Goal: Feedback & Contribution: Leave review/rating

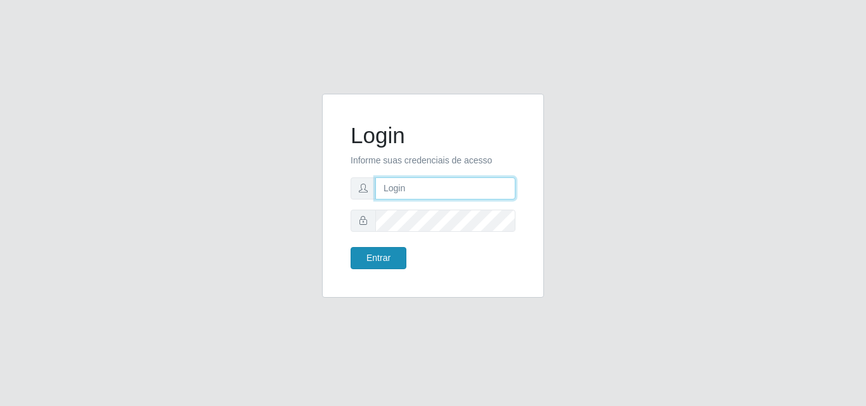
type input "[PERSON_NAME][EMAIL_ADDRESS][DOMAIN_NAME]"
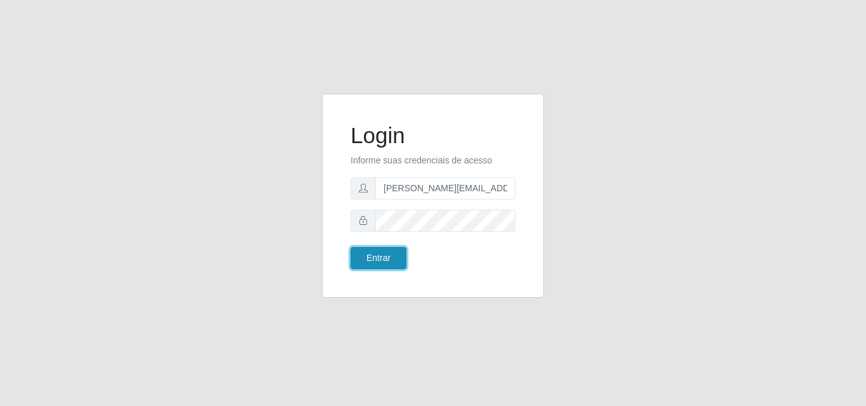
click at [372, 255] on button "Entrar" at bounding box center [379, 258] width 56 height 22
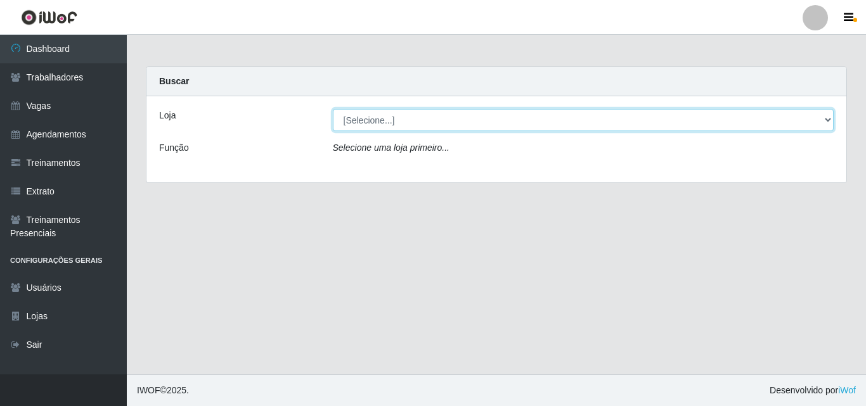
drag, startPoint x: 408, startPoint y: 124, endPoint x: 411, endPoint y: 131, distance: 7.4
click at [409, 124] on select "[Selecione...] Sempre Tem - [GEOGRAPHIC_DATA]" at bounding box center [584, 120] width 502 height 22
select select "508"
click at [333, 109] on select "[Selecione...] Sempre Tem - [GEOGRAPHIC_DATA]" at bounding box center [584, 120] width 502 height 22
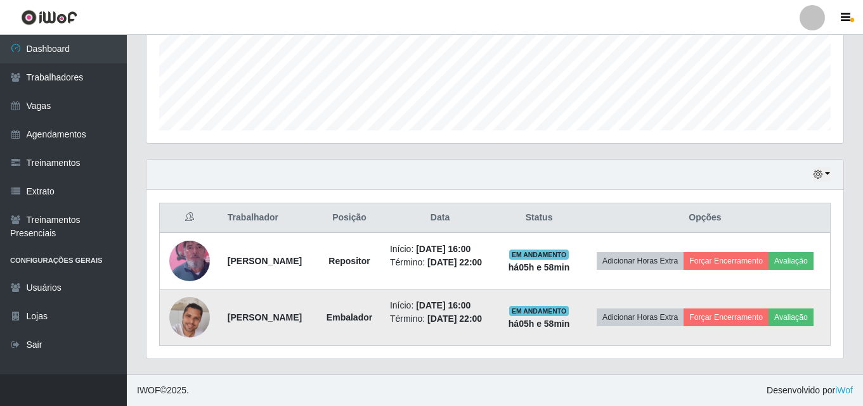
scroll to position [342, 0]
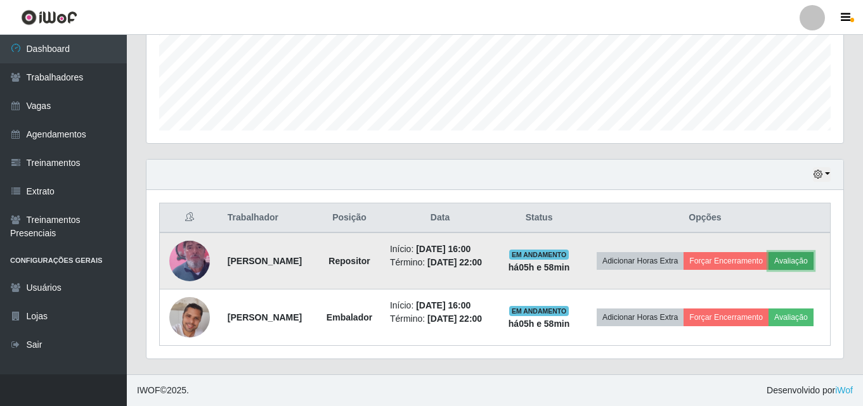
click at [768, 259] on button "Avaliação" at bounding box center [790, 261] width 45 height 18
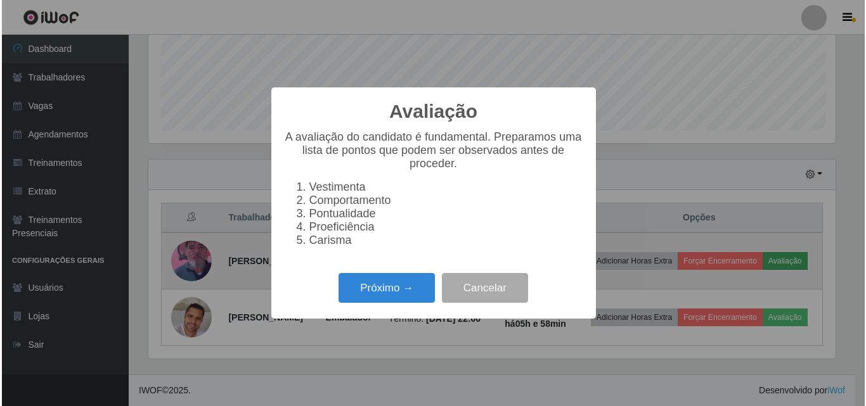
scroll to position [263, 690]
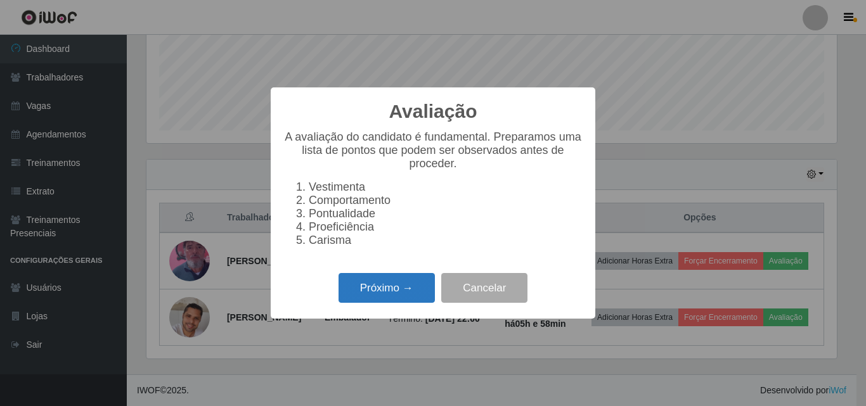
click at [389, 296] on button "Próximo →" at bounding box center [387, 288] width 96 height 30
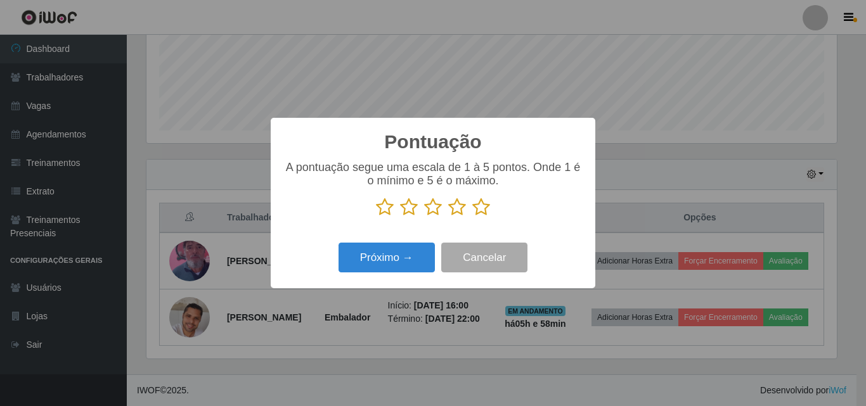
click at [384, 211] on icon at bounding box center [385, 207] width 18 height 19
click at [376, 217] on input "radio" at bounding box center [376, 217] width 0 height 0
click at [386, 257] on button "Próximo →" at bounding box center [387, 258] width 96 height 30
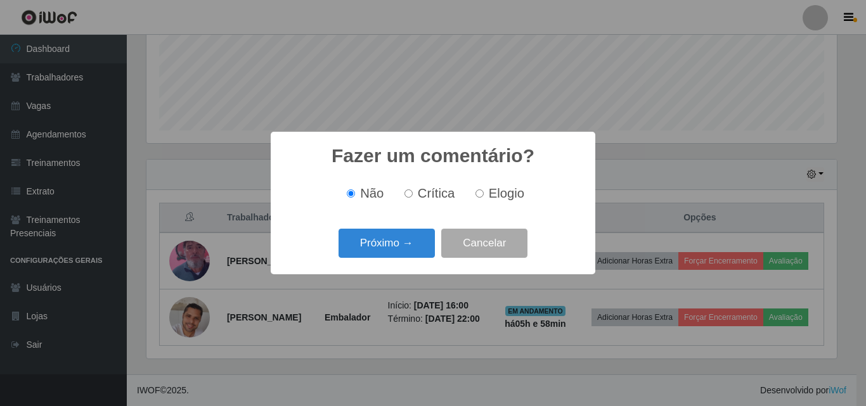
click at [410, 194] on input "Crítica" at bounding box center [409, 194] width 8 height 8
radio input "true"
click at [387, 245] on button "Próximo →" at bounding box center [387, 244] width 96 height 30
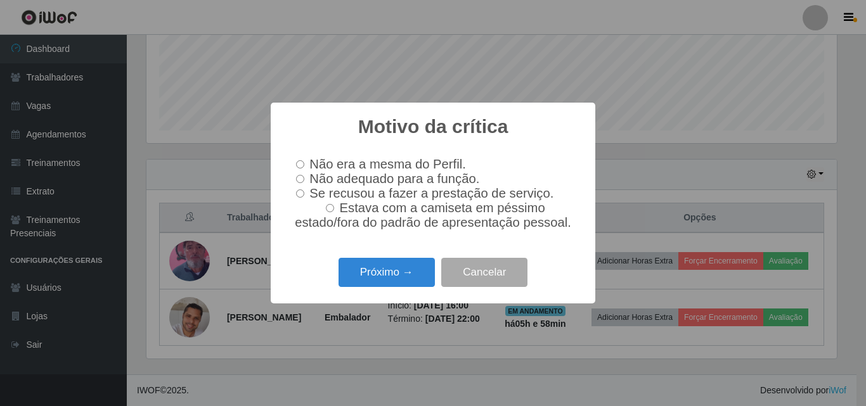
click at [297, 179] on input "Não adequado para a função." at bounding box center [300, 179] width 8 height 8
radio input "true"
click at [391, 278] on button "Próximo →" at bounding box center [387, 273] width 96 height 30
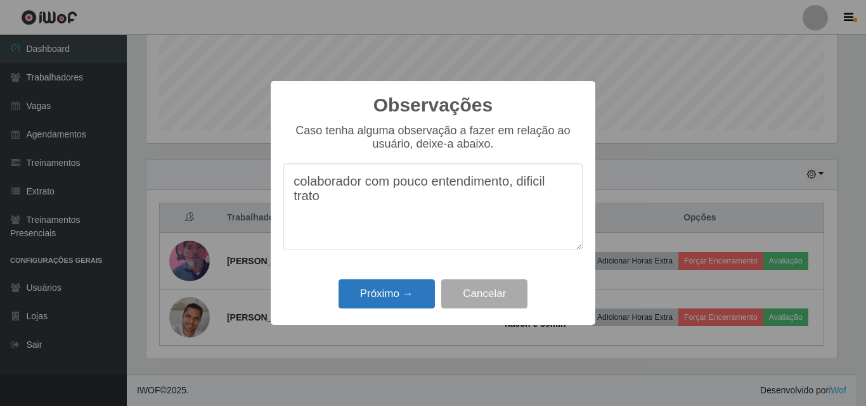
type textarea "colaborador com pouco entendimento, dificil trato"
click at [378, 300] on button "Próximo →" at bounding box center [387, 295] width 96 height 30
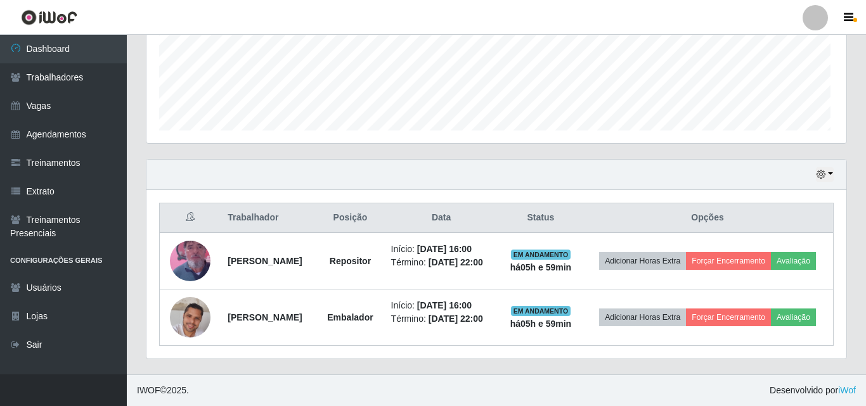
scroll to position [263, 697]
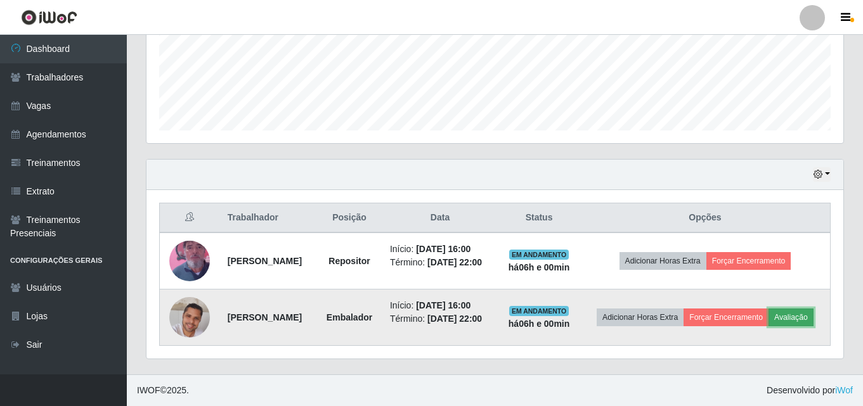
click at [768, 323] on button "Avaliação" at bounding box center [790, 318] width 45 height 18
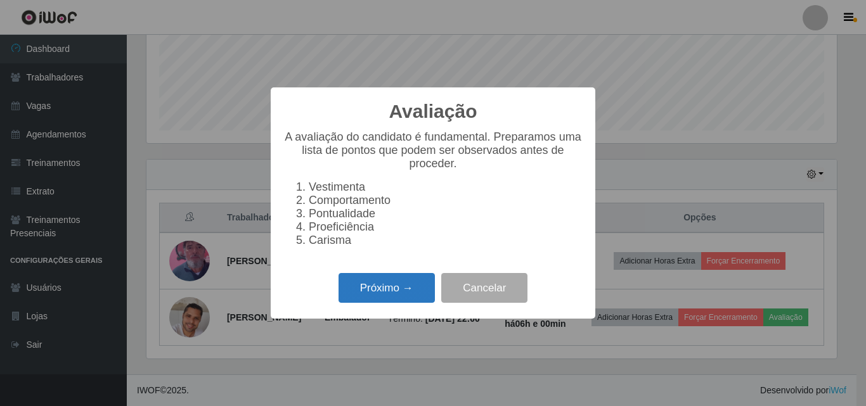
click at [405, 301] on button "Próximo →" at bounding box center [387, 288] width 96 height 30
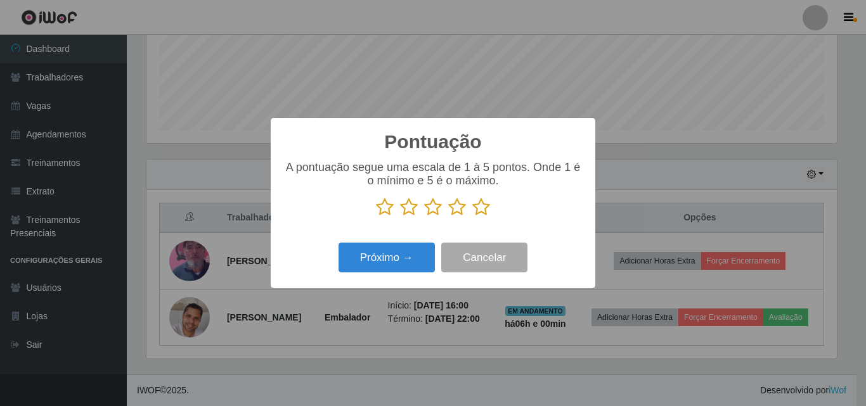
scroll to position [633759, 633332]
click at [460, 211] on icon at bounding box center [457, 207] width 18 height 19
click at [448, 217] on input "radio" at bounding box center [448, 217] width 0 height 0
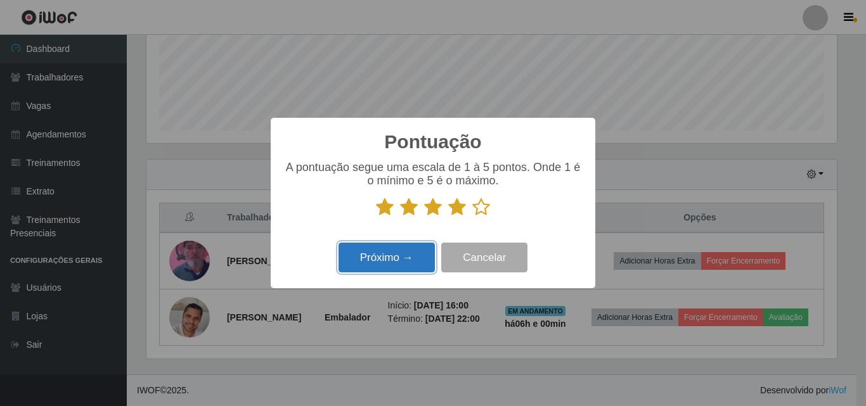
click at [395, 258] on button "Próximo →" at bounding box center [387, 258] width 96 height 30
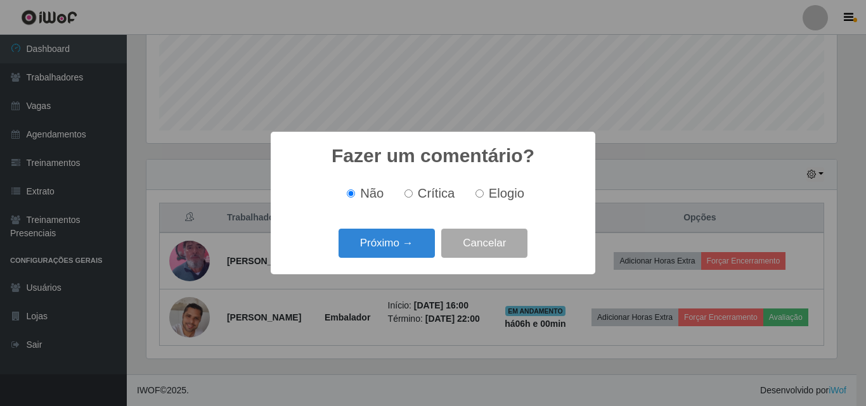
click at [411, 196] on input "Crítica" at bounding box center [409, 194] width 8 height 8
radio input "true"
click at [399, 240] on button "Próximo →" at bounding box center [387, 244] width 96 height 30
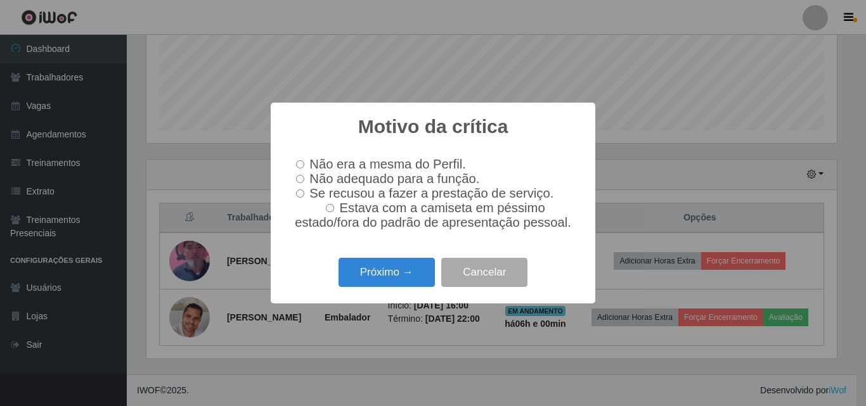
click at [334, 212] on input "Estava com a camiseta em péssimo estado/fora do padrão de apresentação pessoal." at bounding box center [330, 208] width 8 height 8
radio input "true"
click at [388, 278] on button "Próximo →" at bounding box center [387, 273] width 96 height 30
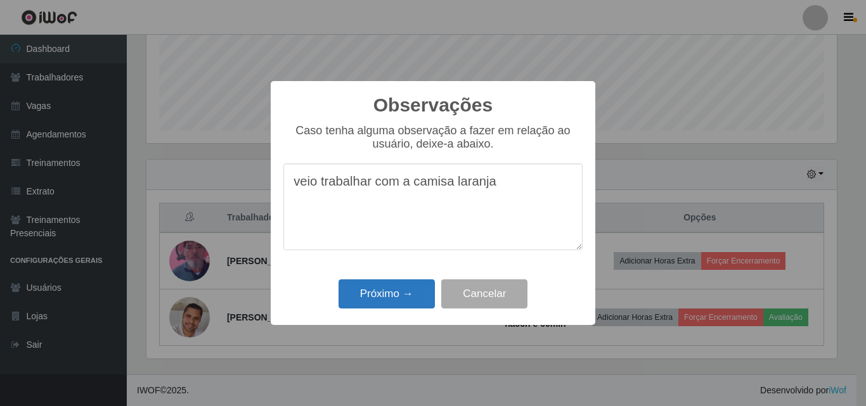
type textarea "veio trabalhar com a camisa laranja"
click at [387, 294] on button "Próximo →" at bounding box center [387, 295] width 96 height 30
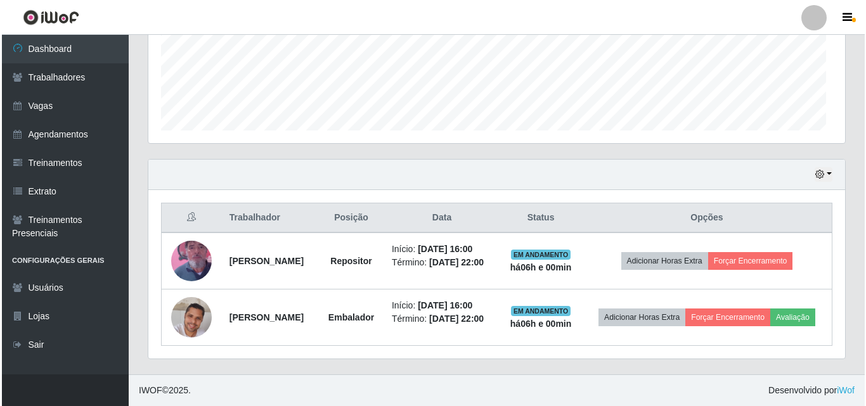
scroll to position [263, 697]
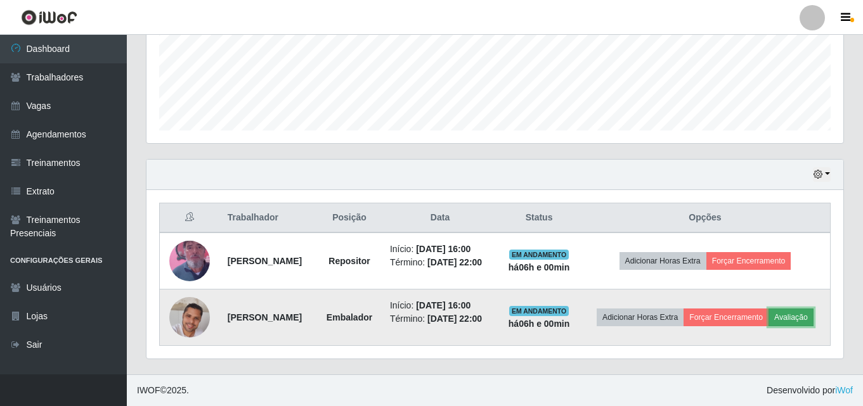
click at [768, 323] on button "Avaliação" at bounding box center [790, 318] width 45 height 18
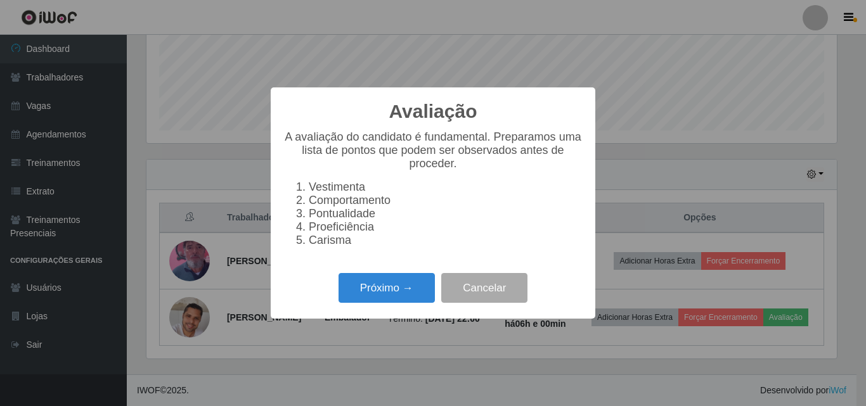
scroll to position [263, 690]
click at [403, 301] on button "Próximo →" at bounding box center [387, 288] width 96 height 30
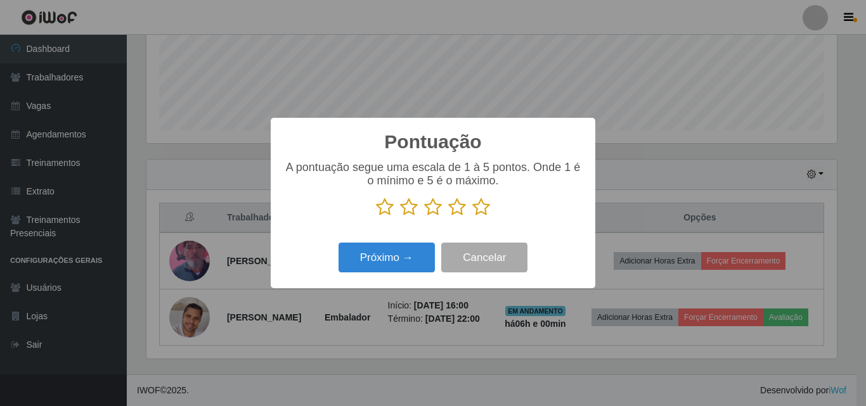
drag, startPoint x: 457, startPoint y: 210, endPoint x: 438, endPoint y: 230, distance: 27.8
click at [458, 210] on icon at bounding box center [457, 207] width 18 height 19
click at [448, 217] on input "radio" at bounding box center [448, 217] width 0 height 0
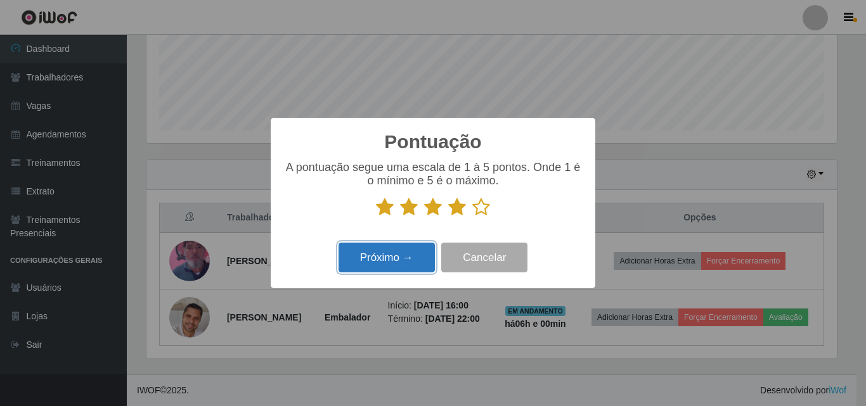
click at [385, 262] on button "Próximo →" at bounding box center [387, 258] width 96 height 30
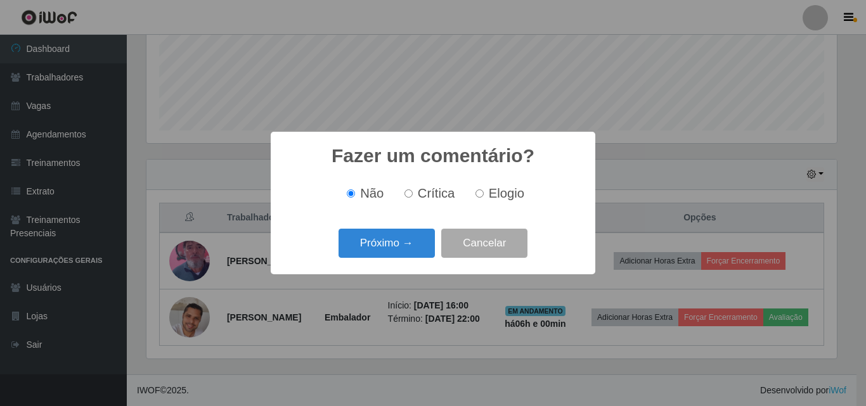
click at [411, 195] on input "Crítica" at bounding box center [409, 194] width 8 height 8
radio input "true"
click at [404, 240] on button "Próximo →" at bounding box center [387, 244] width 96 height 30
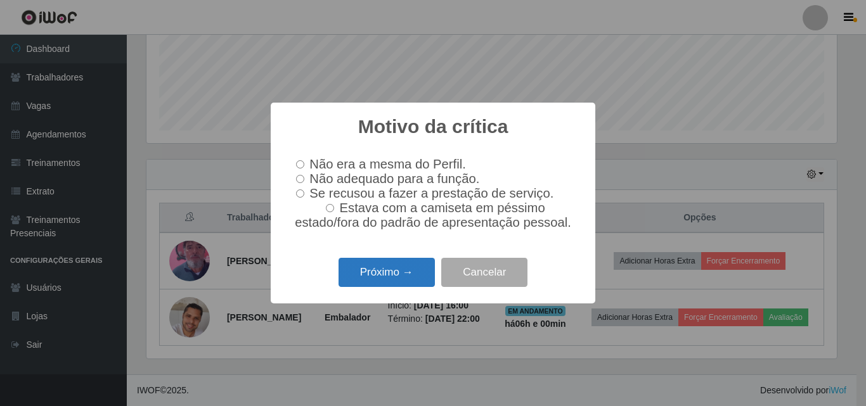
click at [391, 278] on button "Próximo →" at bounding box center [387, 273] width 96 height 30
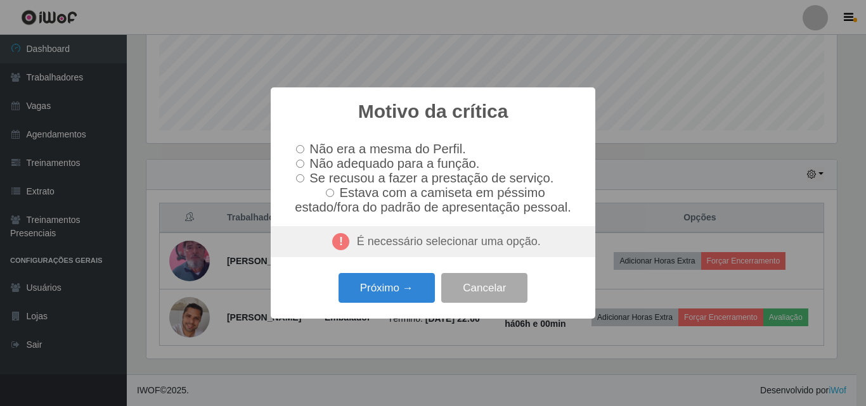
click at [334, 197] on input "Estava com a camiseta em péssimo estado/fora do padrão de apresentação pessoal." at bounding box center [330, 193] width 8 height 8
radio input "true"
click at [389, 294] on button "Próximo →" at bounding box center [387, 288] width 96 height 30
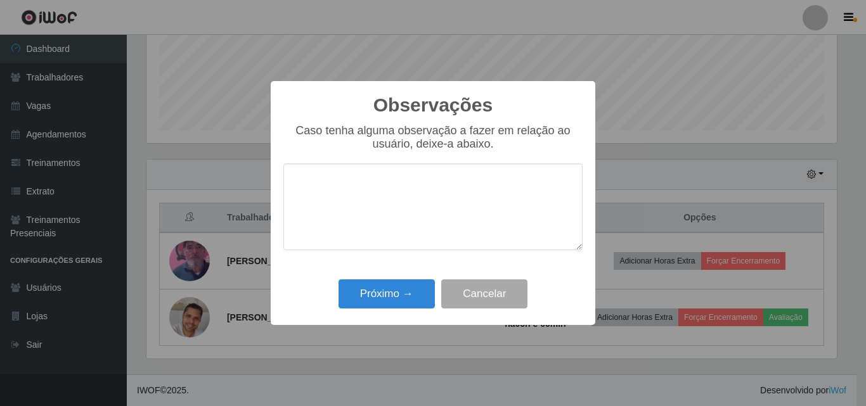
click at [382, 197] on textarea at bounding box center [432, 207] width 299 height 87
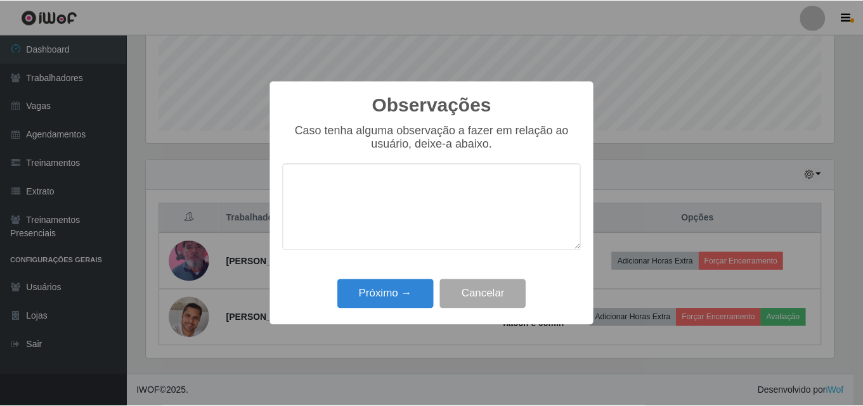
scroll to position [210, 0]
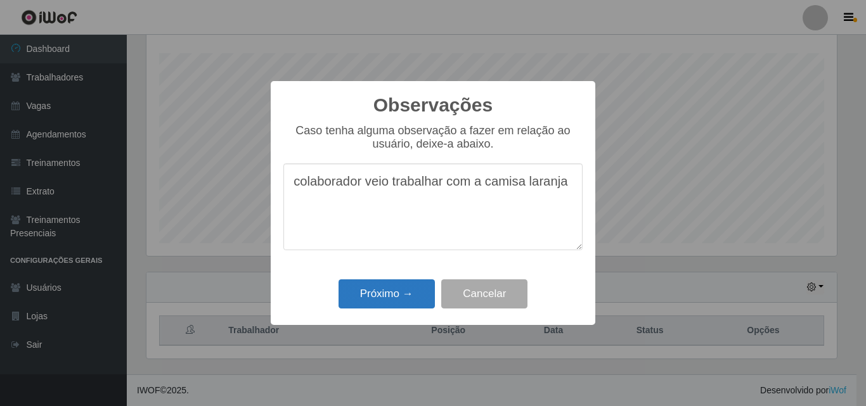
type textarea "colaborador veio trabalhar com a camisa laranja"
click at [373, 298] on button "Próximo →" at bounding box center [387, 295] width 96 height 30
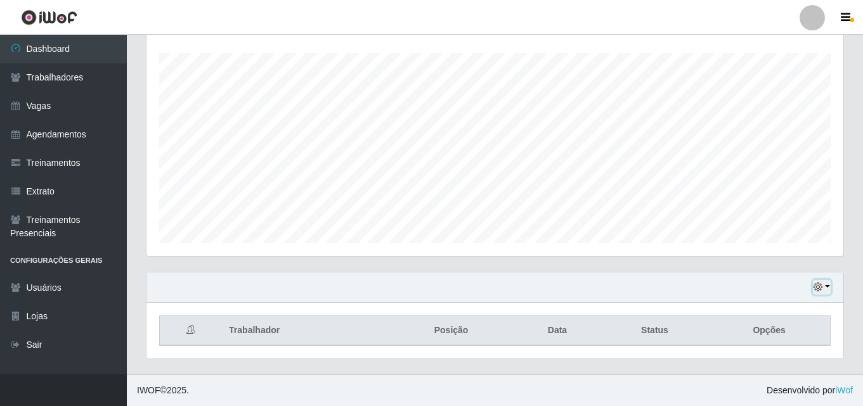
click at [826, 287] on button "button" at bounding box center [822, 287] width 18 height 15
click at [509, 279] on div "Hoje 1 dia 3 dias 1 Semana Não encerrados" at bounding box center [494, 288] width 697 height 30
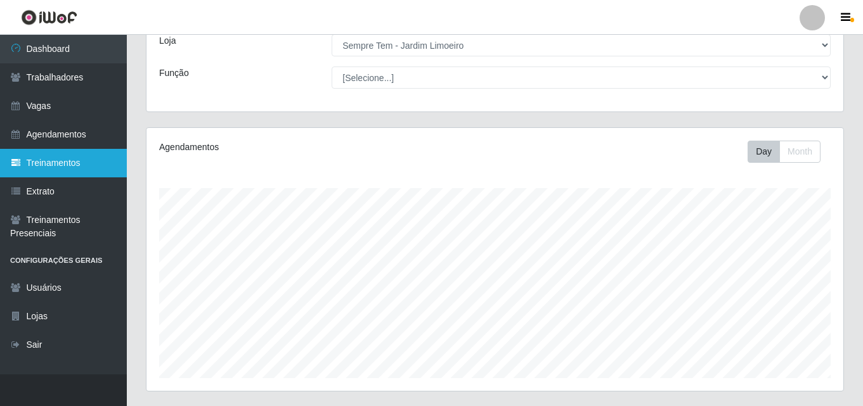
scroll to position [0, 0]
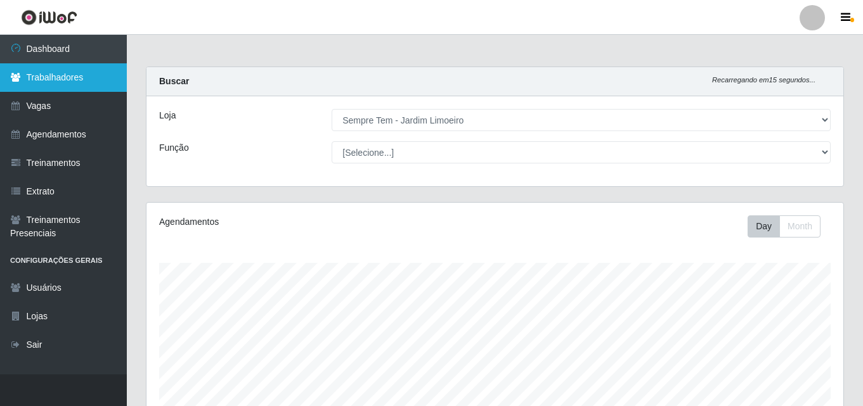
click at [41, 79] on link "Trabalhadores" at bounding box center [63, 77] width 127 height 29
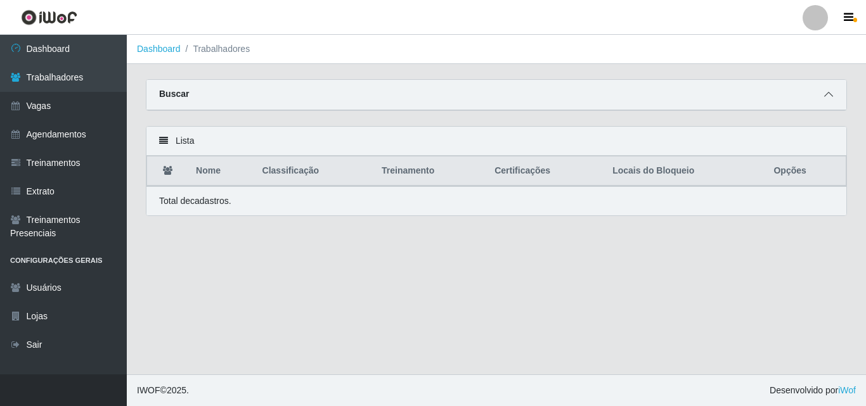
click at [829, 98] on icon at bounding box center [828, 94] width 9 height 9
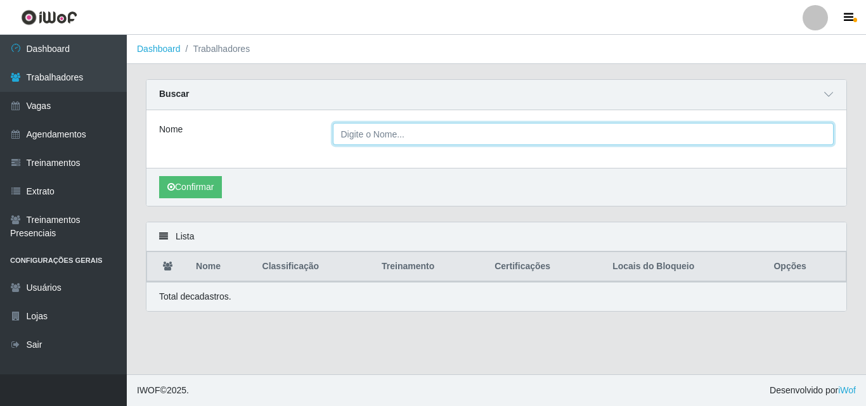
click at [384, 138] on input "Nome" at bounding box center [584, 134] width 502 height 22
click at [159, 176] on button "Confirmar" at bounding box center [190, 187] width 63 height 22
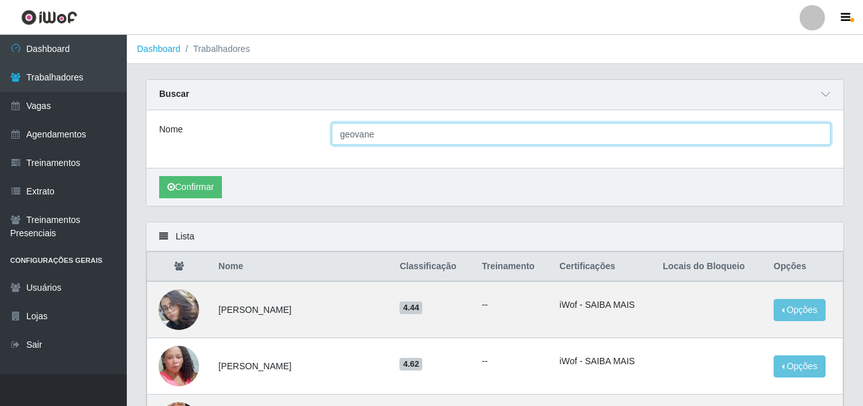
click at [159, 176] on button "Confirmar" at bounding box center [190, 187] width 63 height 22
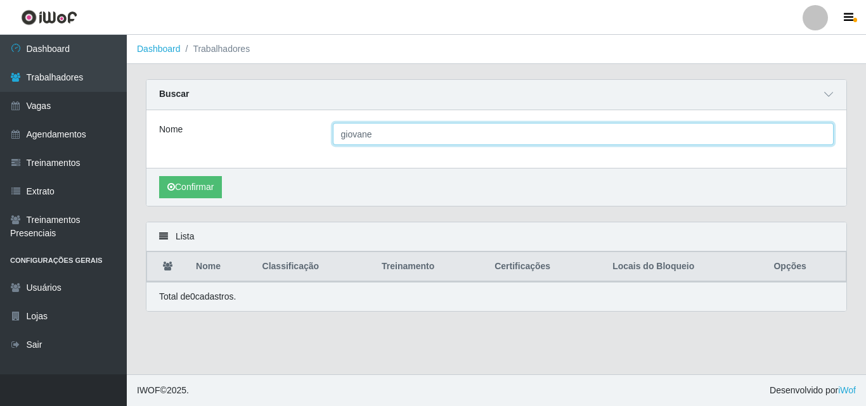
click at [159, 176] on button "Confirmar" at bounding box center [190, 187] width 63 height 22
type input "g"
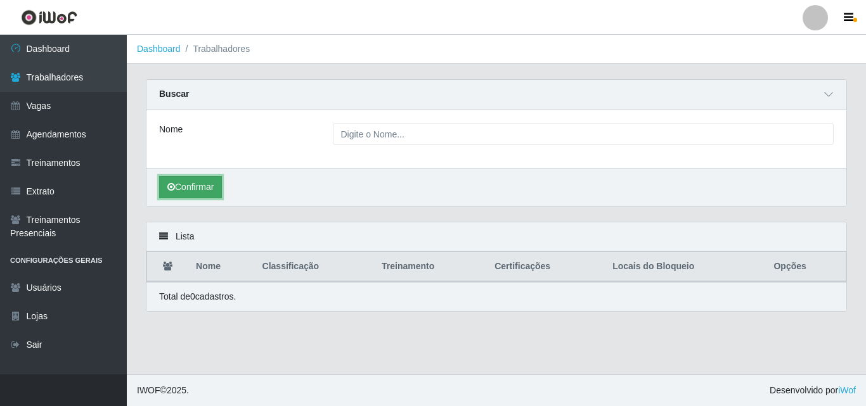
click at [198, 185] on button "Confirmar" at bounding box center [190, 187] width 63 height 22
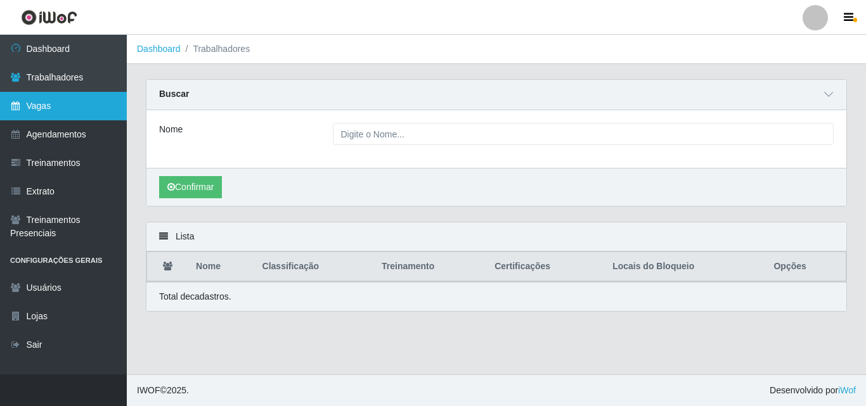
click at [41, 107] on link "Vagas" at bounding box center [63, 106] width 127 height 29
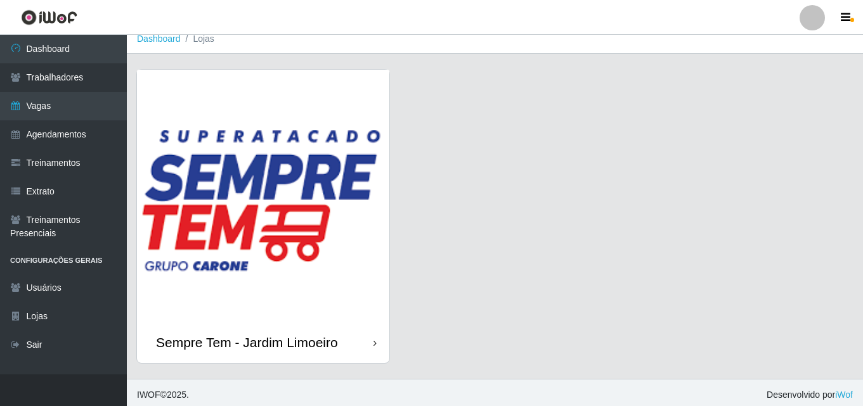
scroll to position [15, 0]
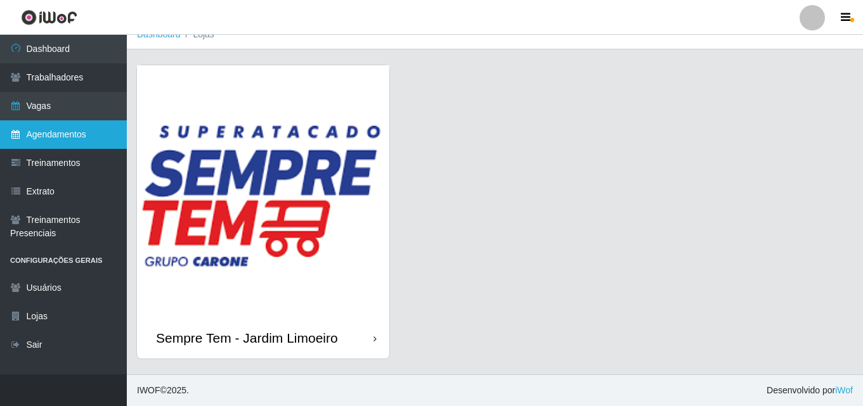
click at [55, 137] on link "Agendamentos" at bounding box center [63, 134] width 127 height 29
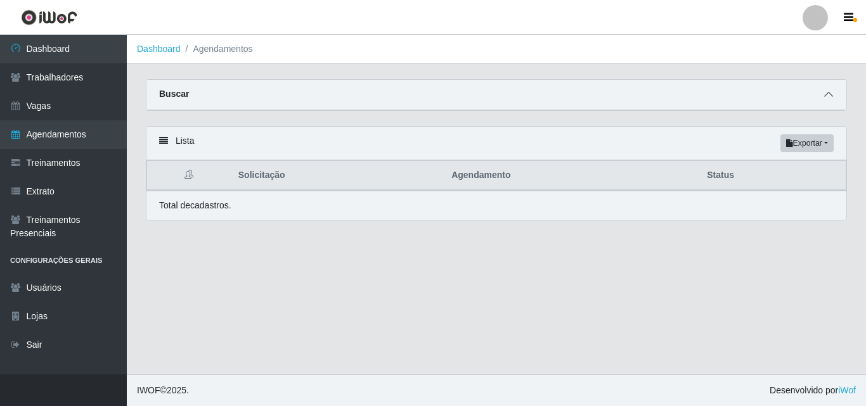
click at [829, 98] on icon at bounding box center [828, 94] width 9 height 9
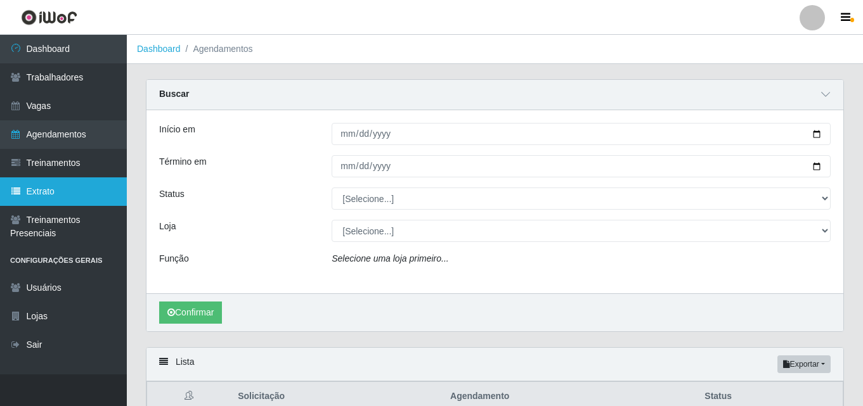
click at [36, 193] on link "Extrato" at bounding box center [63, 192] width 127 height 29
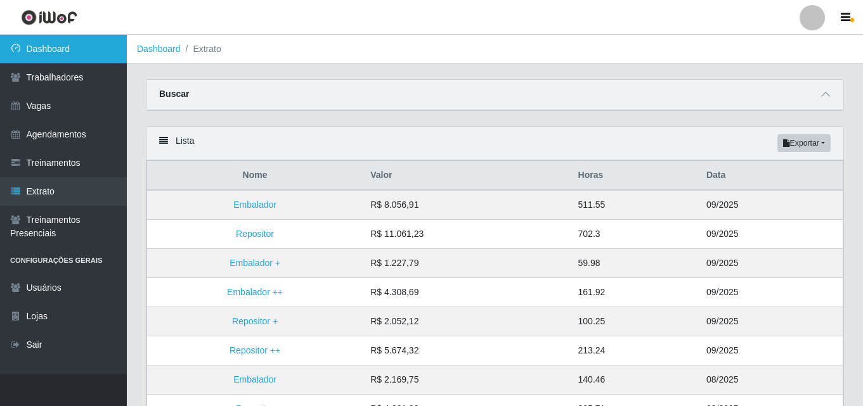
click at [48, 52] on link "Dashboard" at bounding box center [63, 49] width 127 height 29
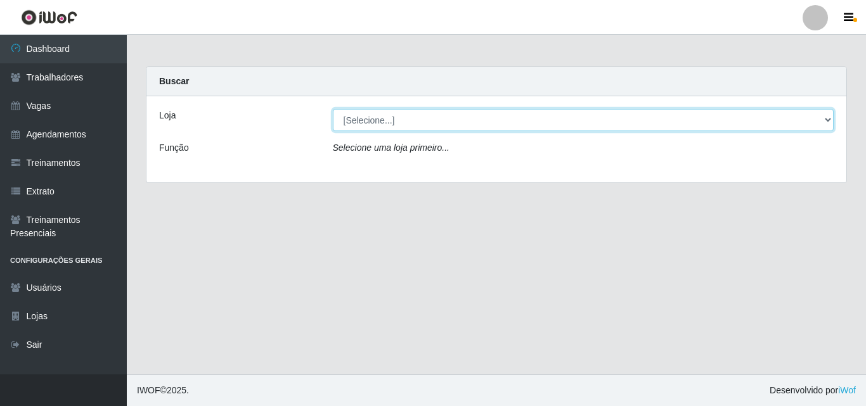
click at [822, 122] on select "[Selecione...] Sempre Tem - [GEOGRAPHIC_DATA]" at bounding box center [584, 120] width 502 height 22
select select "508"
click at [333, 109] on select "[Selecione...] Sempre Tem - [GEOGRAPHIC_DATA]" at bounding box center [584, 120] width 502 height 22
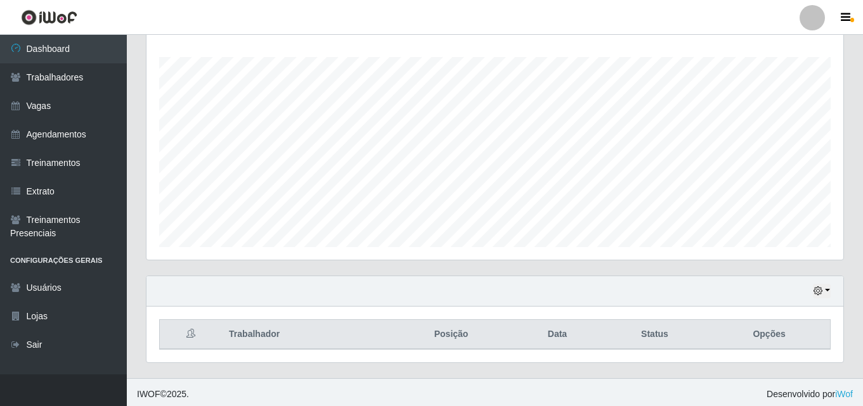
scroll to position [210, 0]
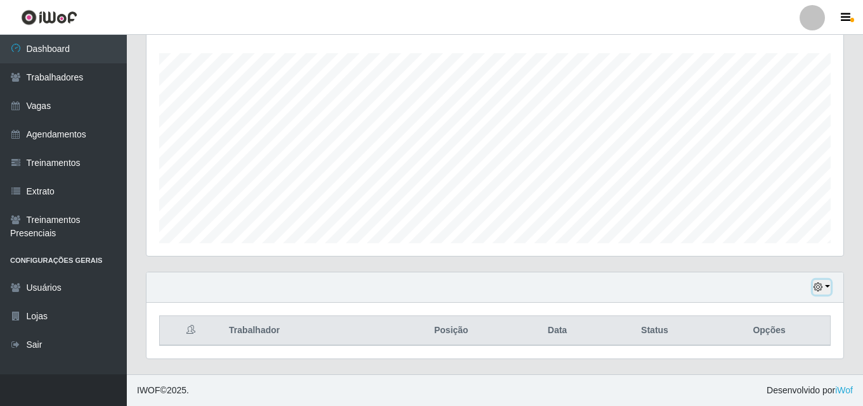
click at [827, 285] on button "button" at bounding box center [822, 287] width 18 height 15
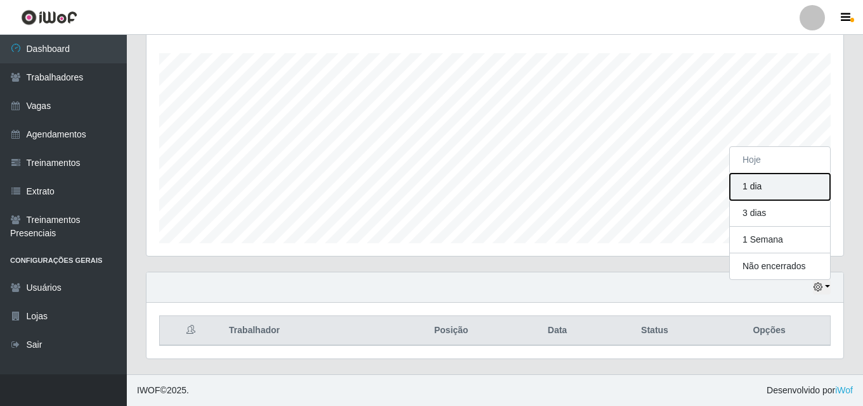
click at [757, 190] on button "1 dia" at bounding box center [780, 187] width 100 height 27
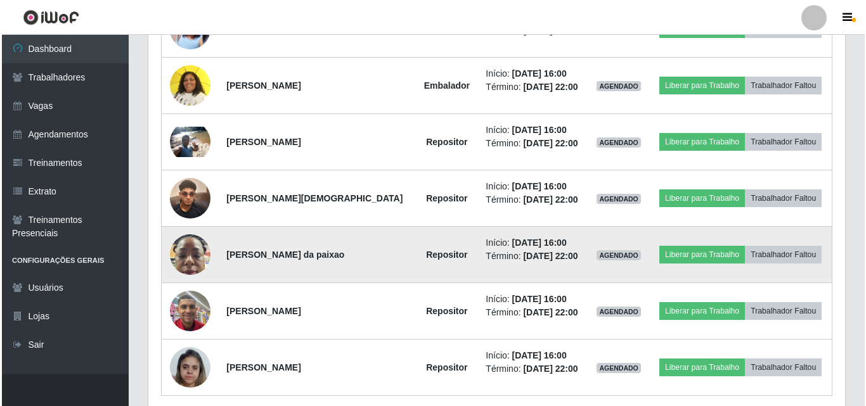
scroll to position [654, 0]
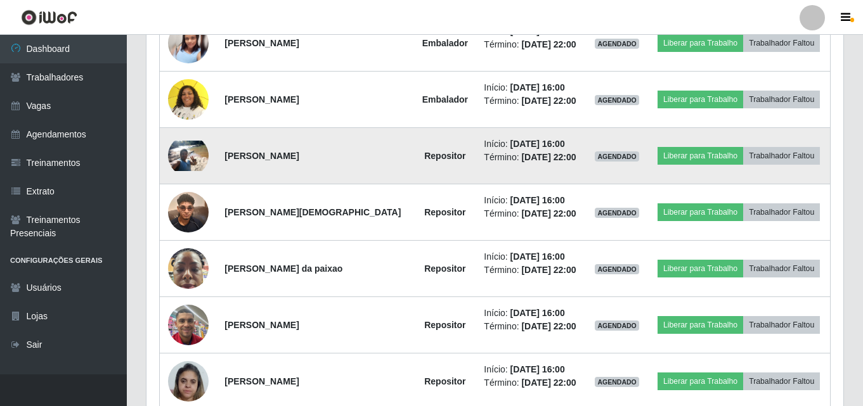
click at [193, 158] on img at bounding box center [188, 156] width 41 height 30
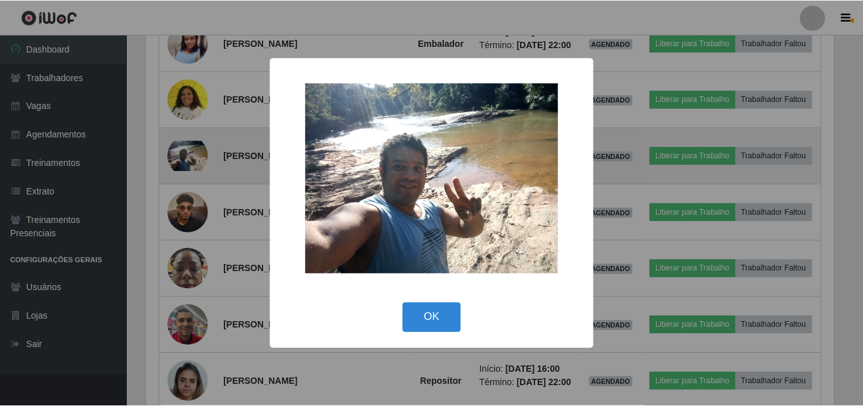
scroll to position [210, 0]
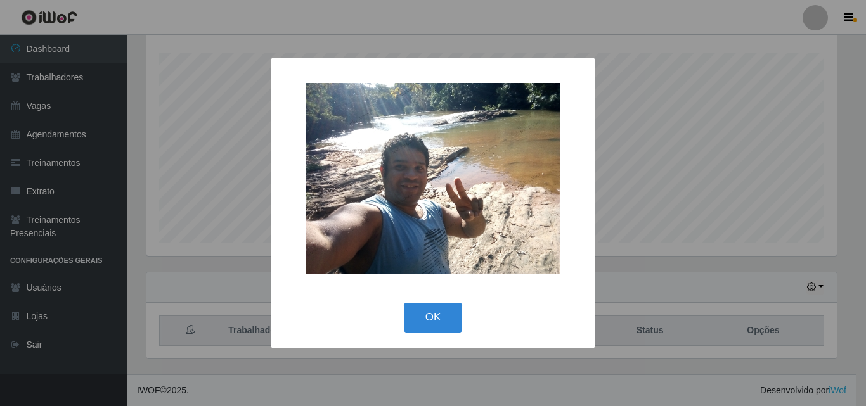
click at [193, 158] on div "× OK Cancel" at bounding box center [433, 203] width 866 height 406
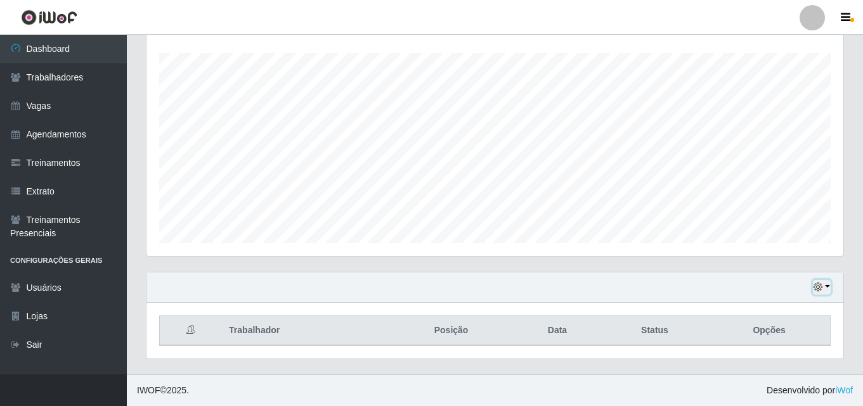
click at [817, 288] on icon "button" at bounding box center [817, 287] width 9 height 9
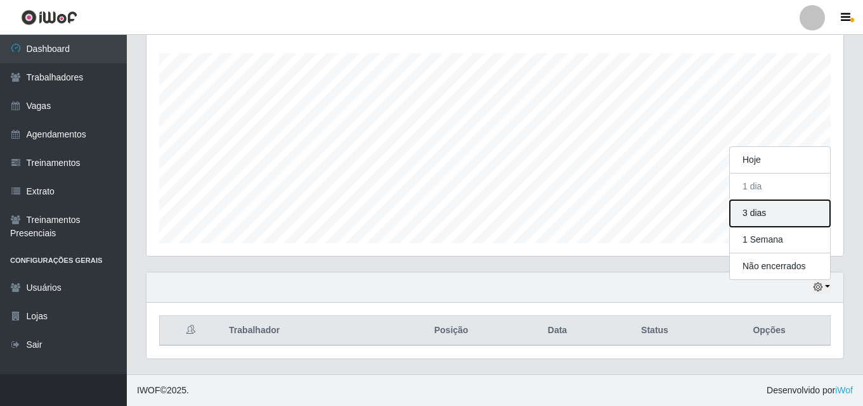
click at [757, 212] on button "3 dias" at bounding box center [780, 213] width 100 height 27
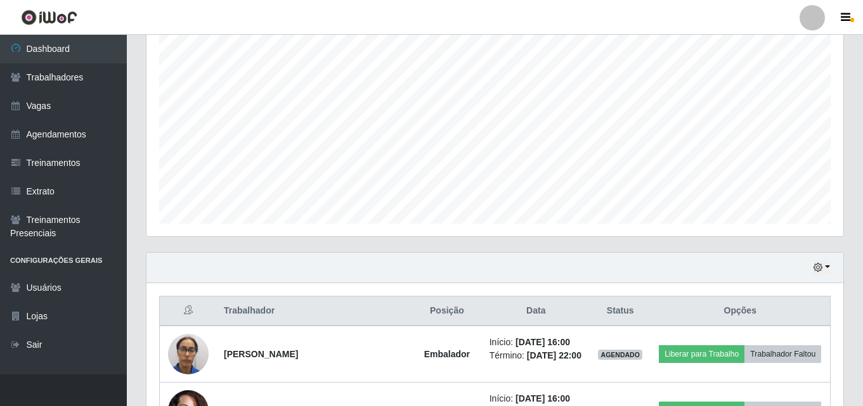
scroll to position [212, 0]
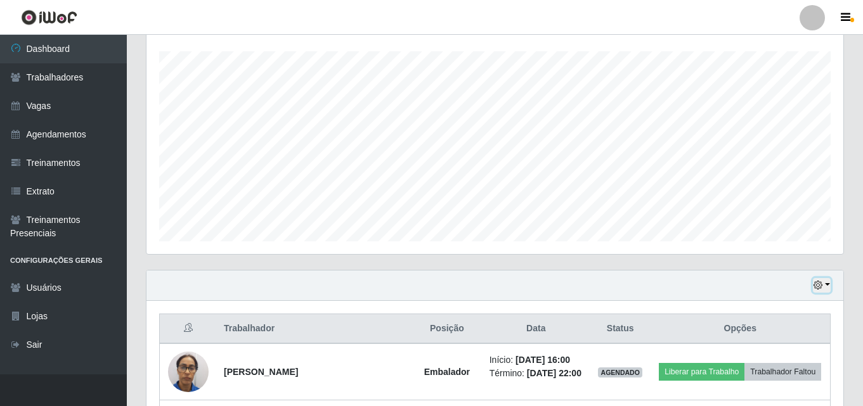
click at [824, 285] on button "button" at bounding box center [822, 285] width 18 height 15
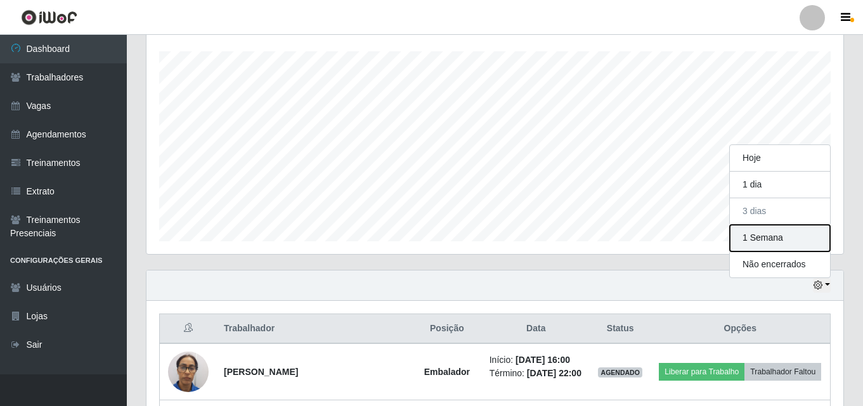
click at [756, 237] on button "1 Semana" at bounding box center [780, 238] width 100 height 27
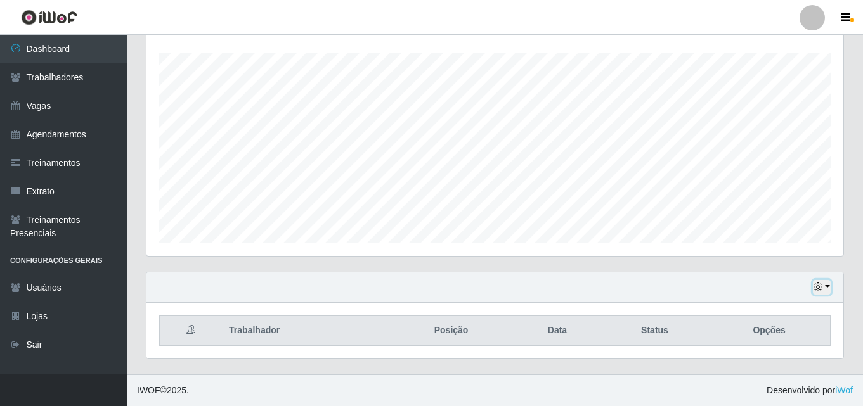
click at [821, 288] on icon "button" at bounding box center [817, 287] width 9 height 9
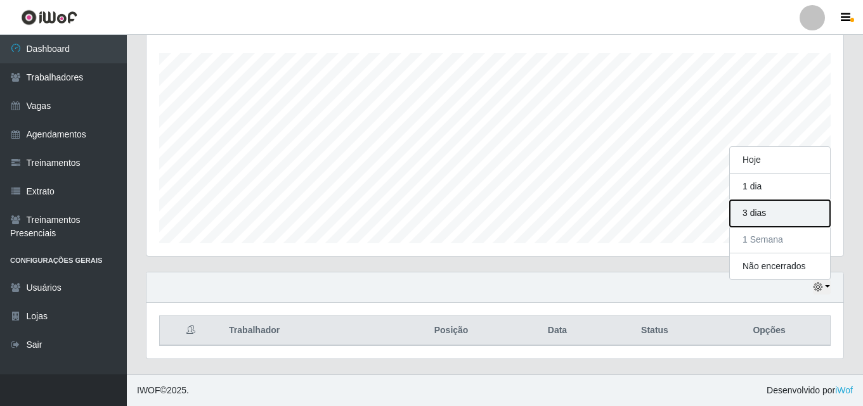
click at [758, 212] on button "3 dias" at bounding box center [780, 213] width 100 height 27
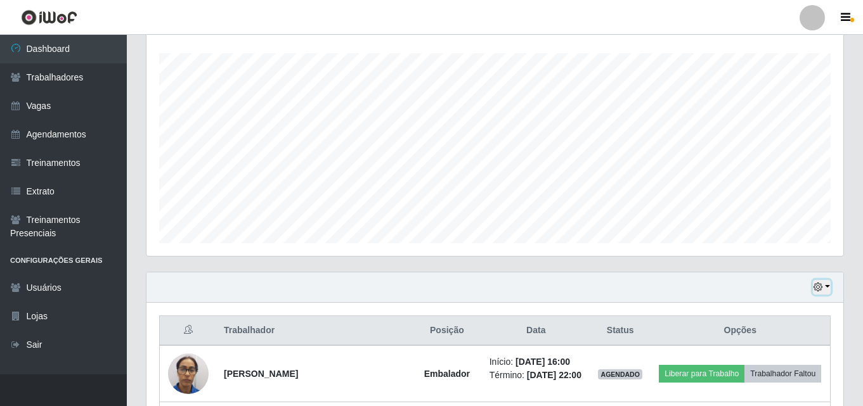
click at [824, 287] on button "button" at bounding box center [822, 287] width 18 height 15
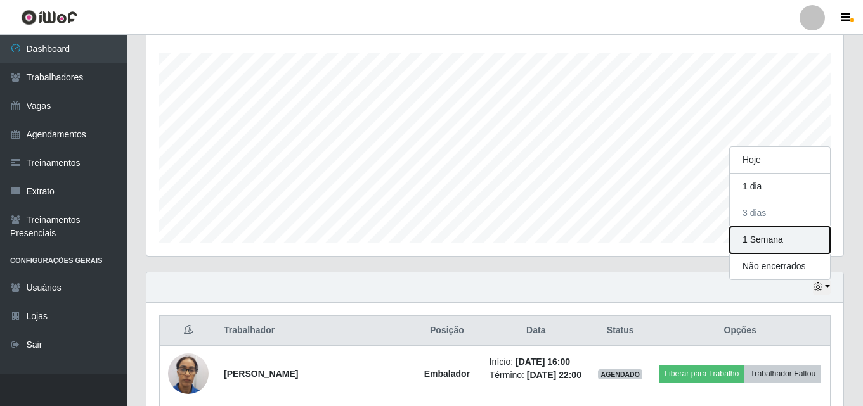
click at [768, 236] on button "1 Semana" at bounding box center [780, 240] width 100 height 27
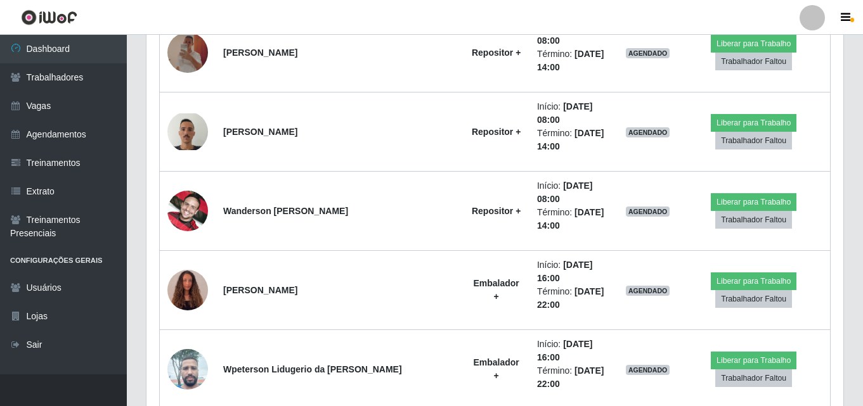
scroll to position [210, 0]
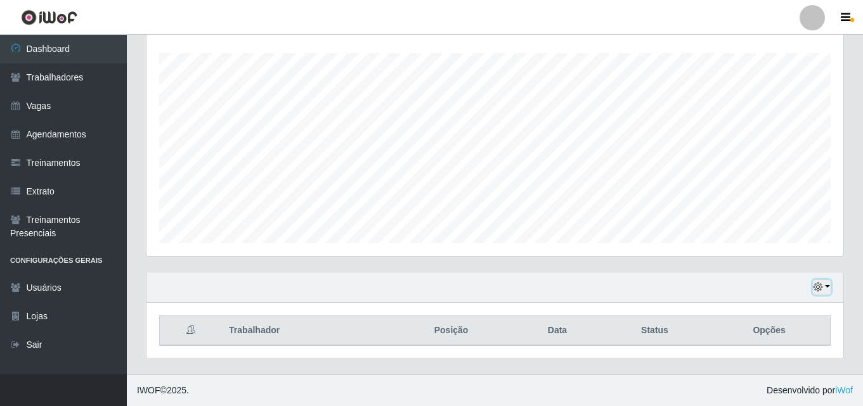
click at [822, 288] on icon "button" at bounding box center [817, 287] width 9 height 9
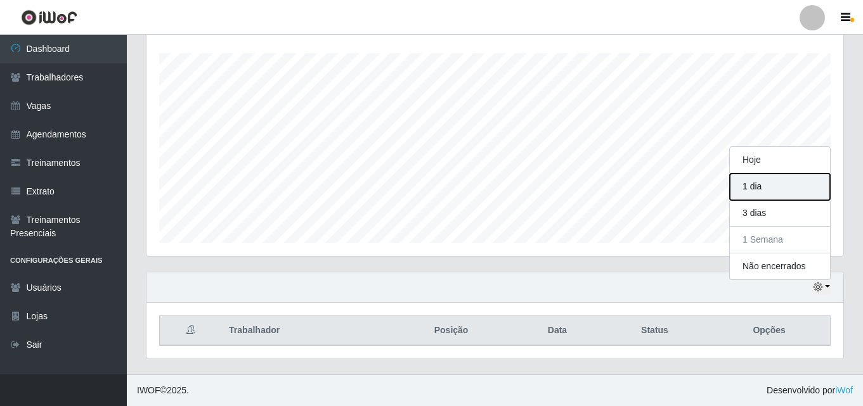
click at [767, 193] on button "1 dia" at bounding box center [780, 187] width 100 height 27
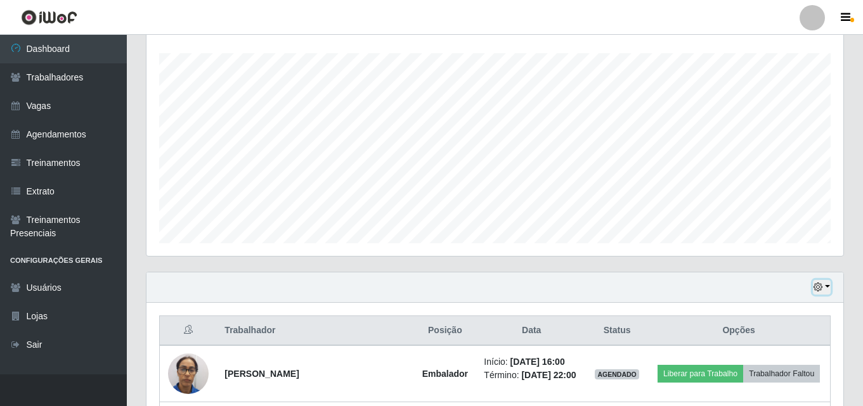
click at [827, 287] on button "button" at bounding box center [822, 287] width 18 height 15
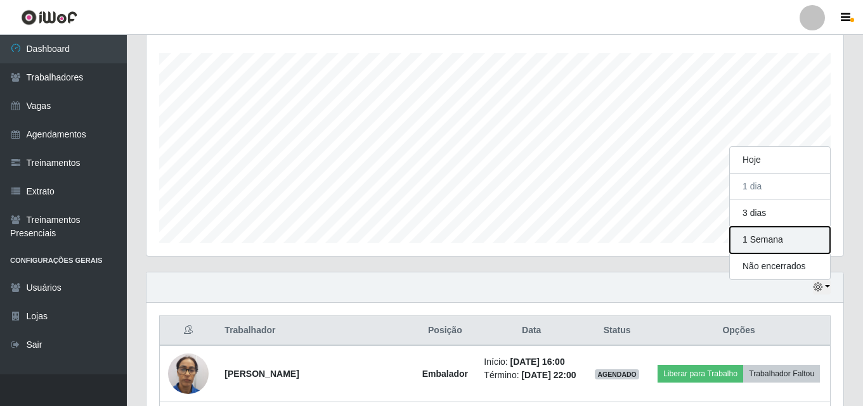
click at [759, 240] on button "1 Semana" at bounding box center [780, 240] width 100 height 27
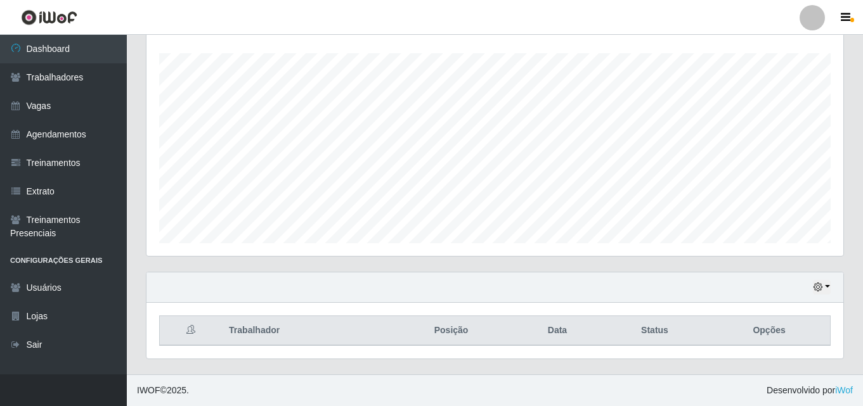
scroll to position [210, 0]
click at [830, 284] on button "button" at bounding box center [822, 287] width 18 height 15
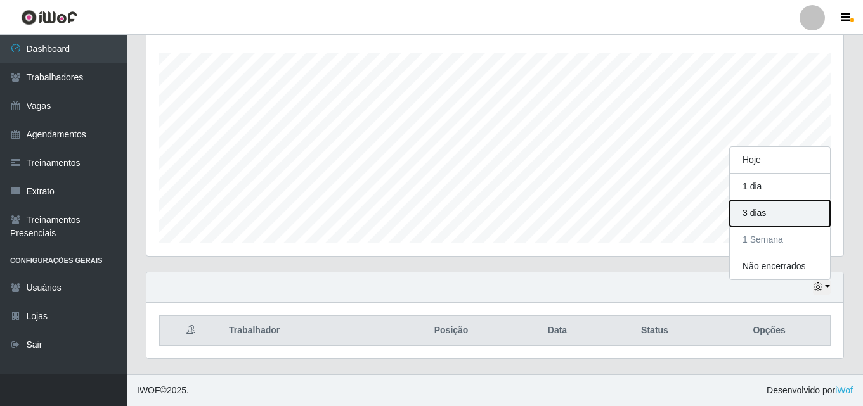
click at [785, 216] on button "3 dias" at bounding box center [780, 213] width 100 height 27
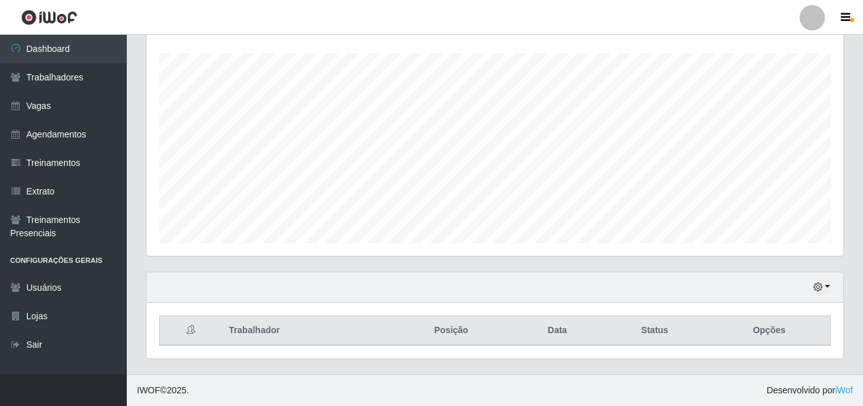
scroll to position [0, 0]
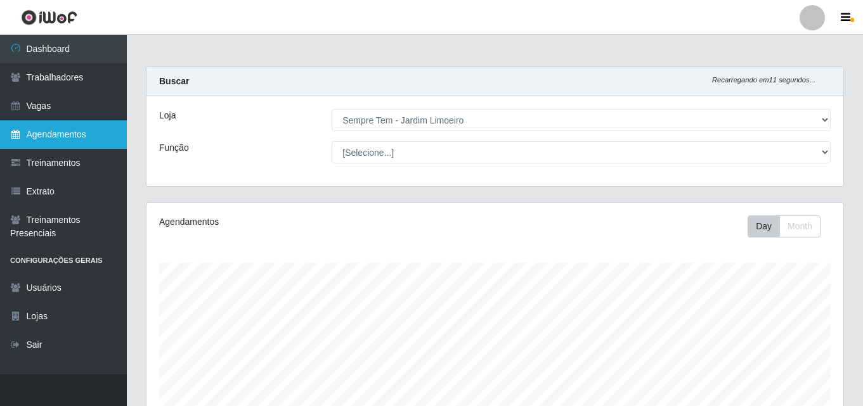
click at [46, 133] on link "Agendamentos" at bounding box center [63, 134] width 127 height 29
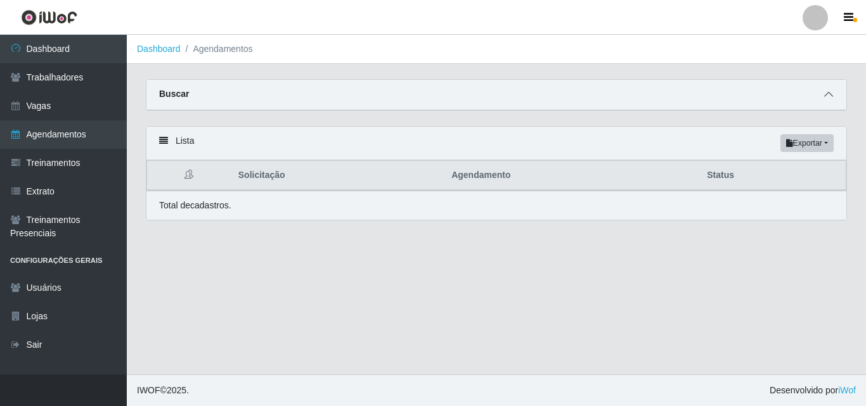
click at [828, 98] on icon at bounding box center [828, 94] width 9 height 9
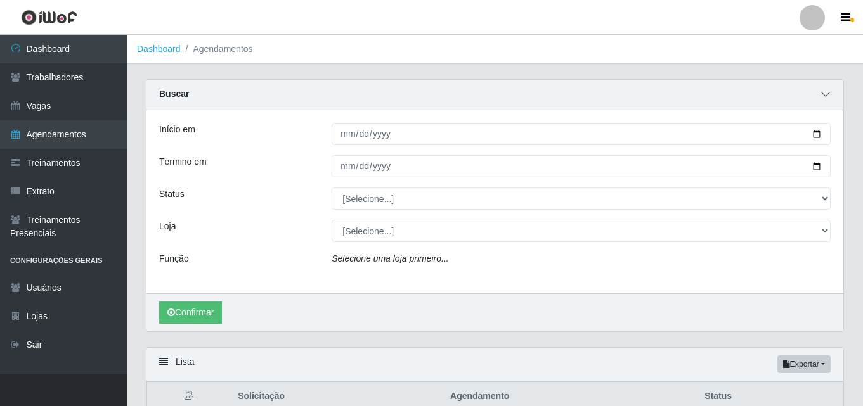
click at [828, 98] on icon at bounding box center [825, 94] width 9 height 9
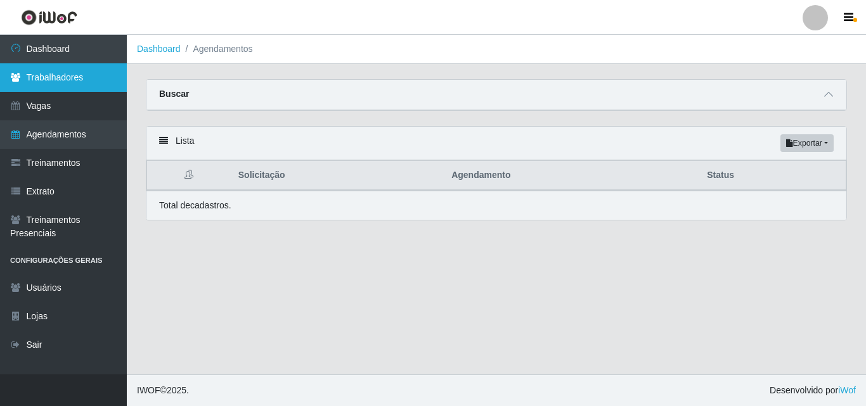
click at [58, 79] on link "Trabalhadores" at bounding box center [63, 77] width 127 height 29
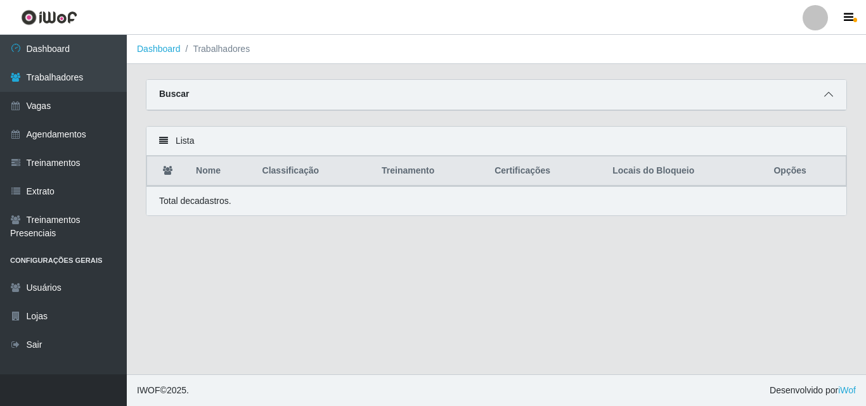
click at [828, 95] on icon at bounding box center [828, 94] width 9 height 9
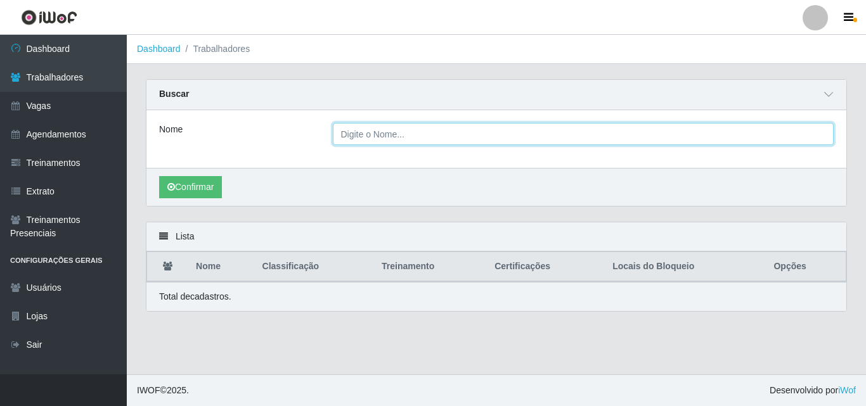
click at [365, 134] on input "Nome" at bounding box center [584, 134] width 502 height 22
click at [159, 176] on button "Confirmar" at bounding box center [190, 187] width 63 height 22
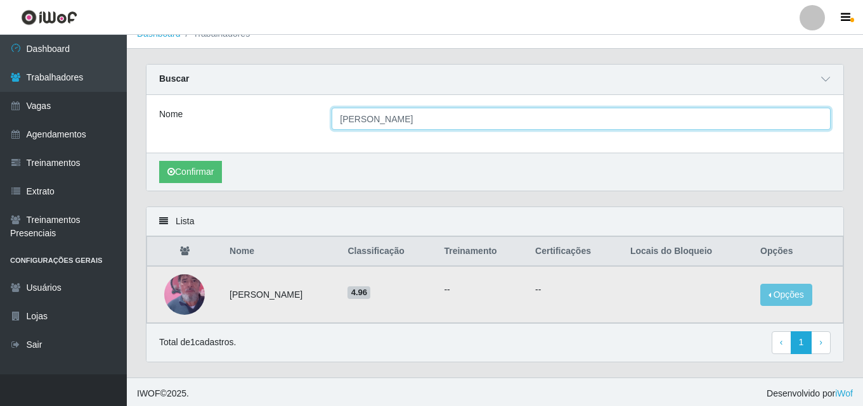
scroll to position [19, 0]
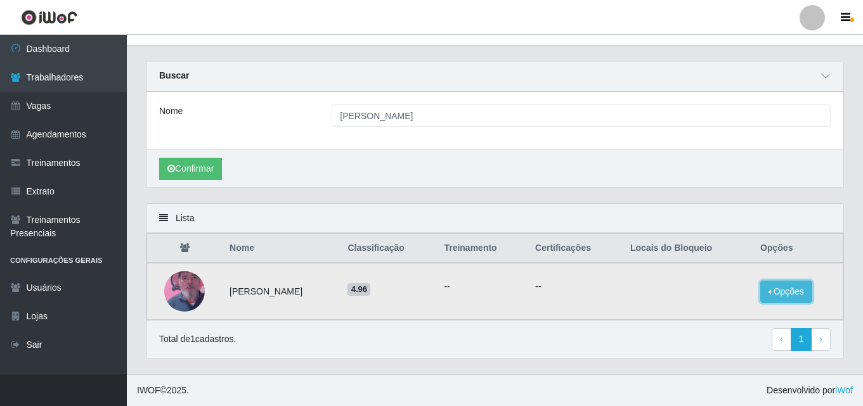
click at [789, 289] on button "Opções" at bounding box center [786, 292] width 52 height 22
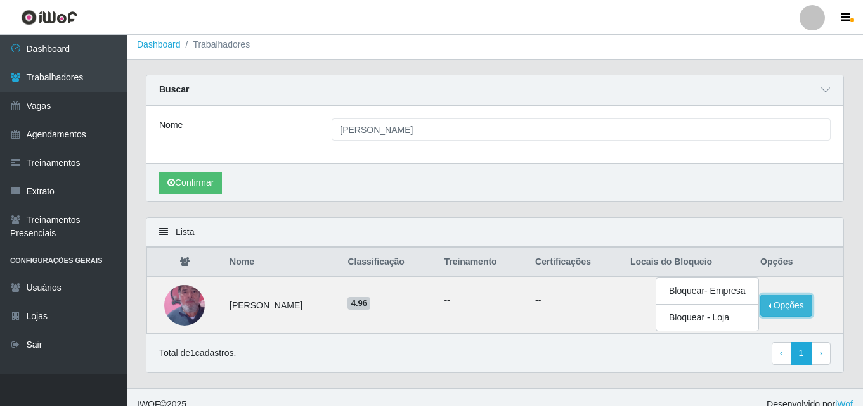
scroll to position [0, 0]
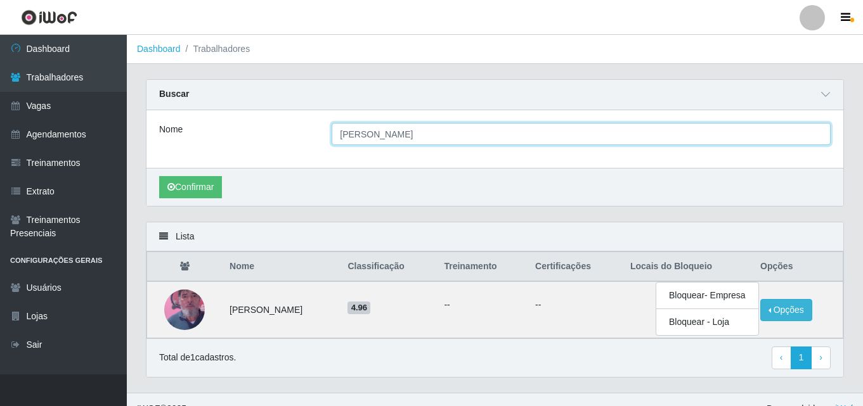
click at [384, 137] on input "[PERSON_NAME]" at bounding box center [581, 134] width 499 height 22
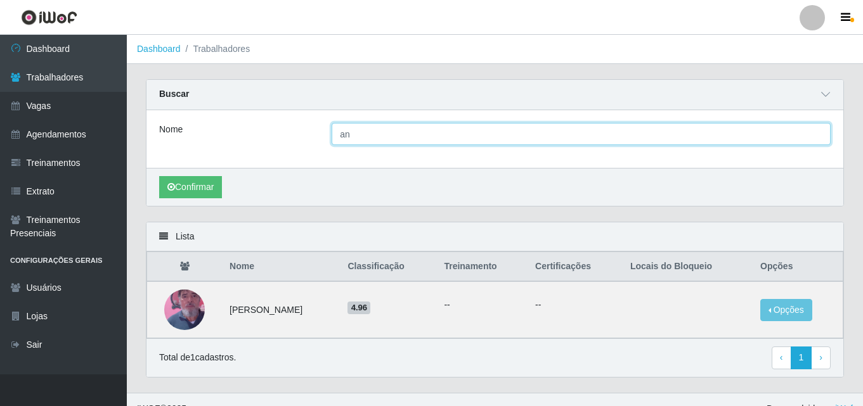
type input "a"
click at [159, 176] on button "Confirmar" at bounding box center [190, 187] width 63 height 22
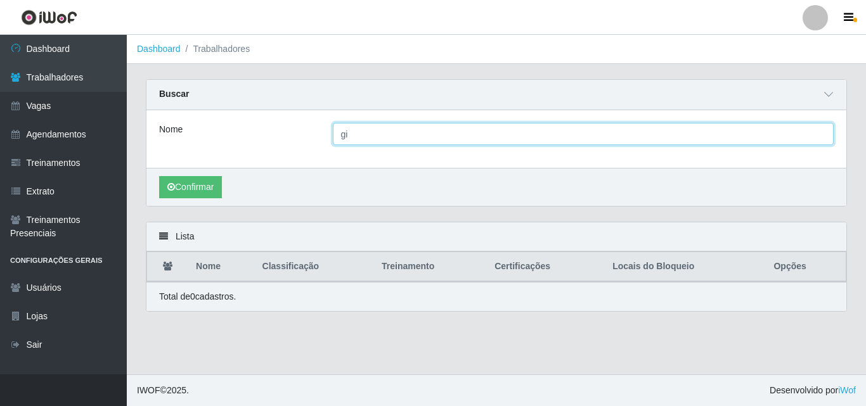
type input "g"
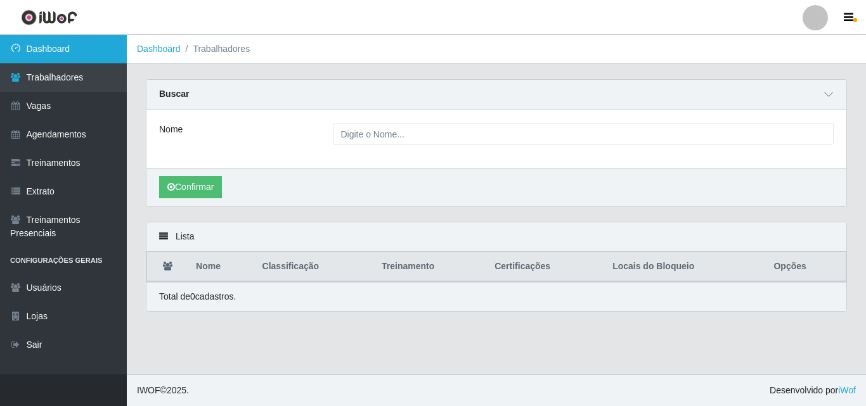
click at [53, 49] on link "Dashboard" at bounding box center [63, 49] width 127 height 29
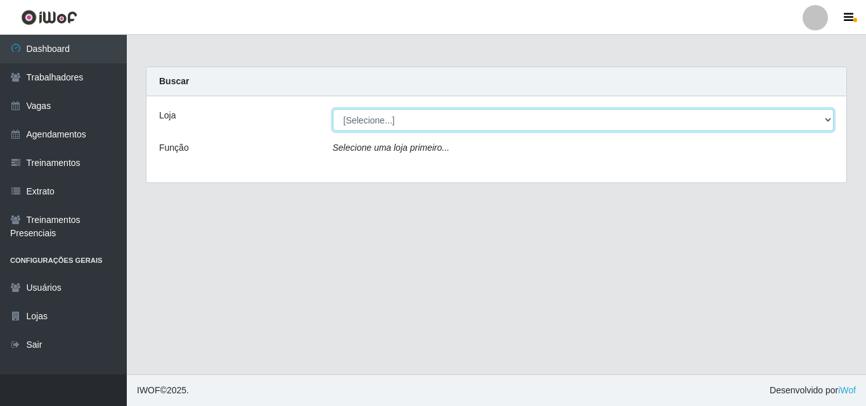
click at [620, 122] on select "[Selecione...] Sempre Tem - [GEOGRAPHIC_DATA]" at bounding box center [584, 120] width 502 height 22
select select "508"
click at [333, 109] on select "[Selecione...] Sempre Tem - [GEOGRAPHIC_DATA]" at bounding box center [584, 120] width 502 height 22
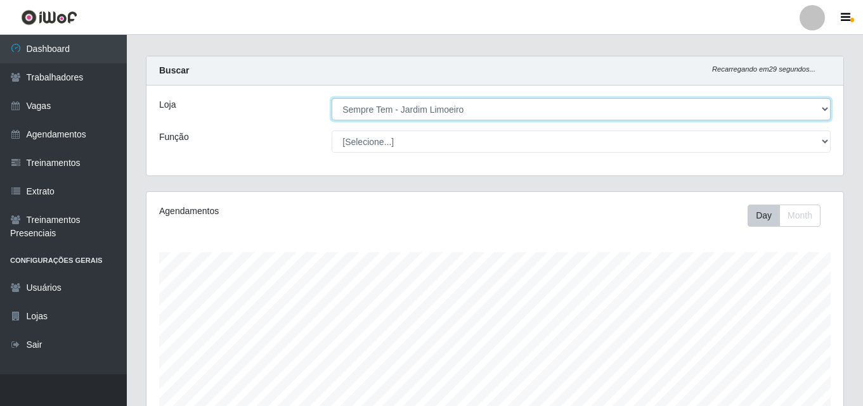
scroll to position [210, 0]
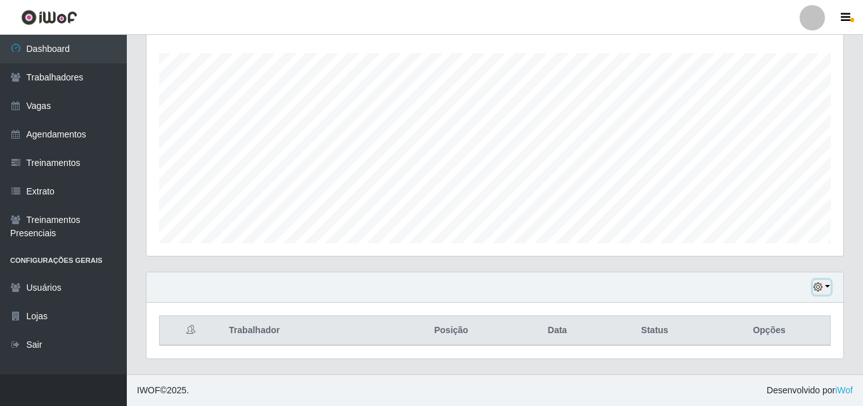
click at [825, 287] on button "button" at bounding box center [822, 287] width 18 height 15
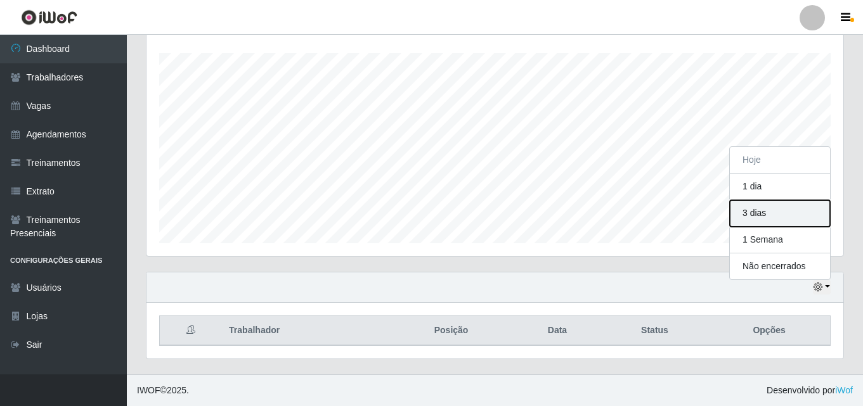
click at [756, 212] on button "3 dias" at bounding box center [780, 213] width 100 height 27
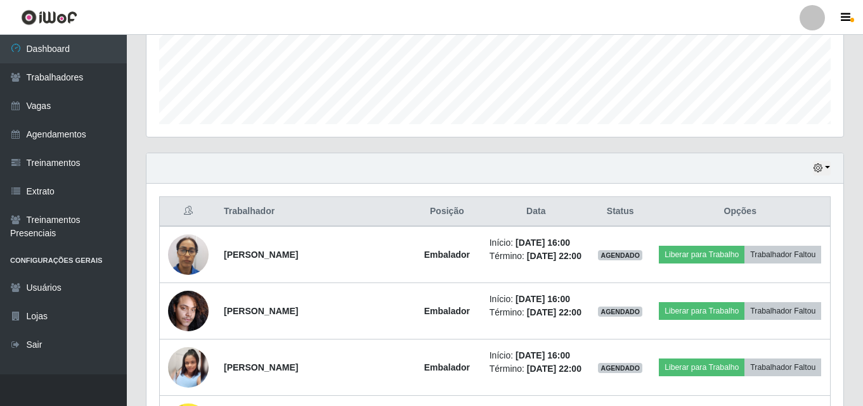
scroll to position [317, 0]
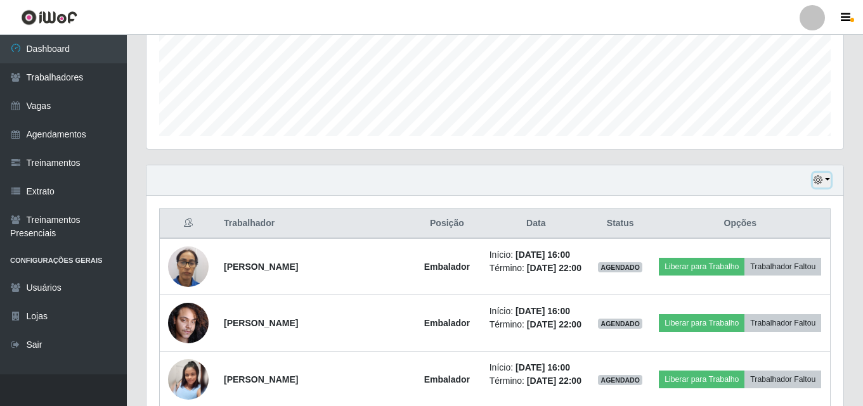
click at [826, 179] on button "button" at bounding box center [822, 180] width 18 height 15
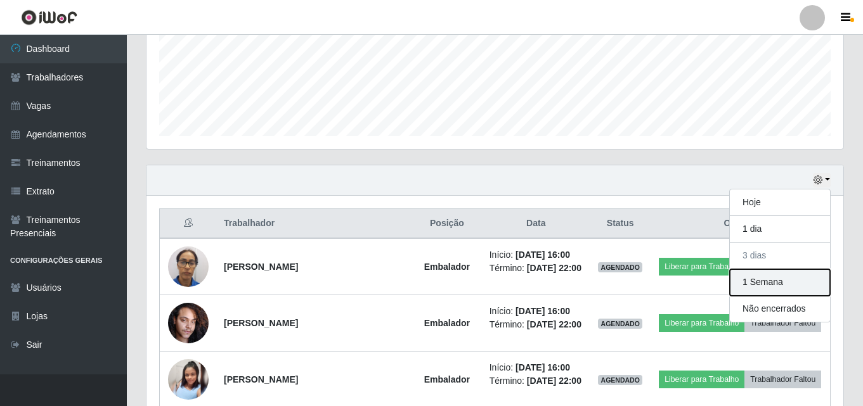
click at [766, 283] on button "1 Semana" at bounding box center [780, 282] width 100 height 27
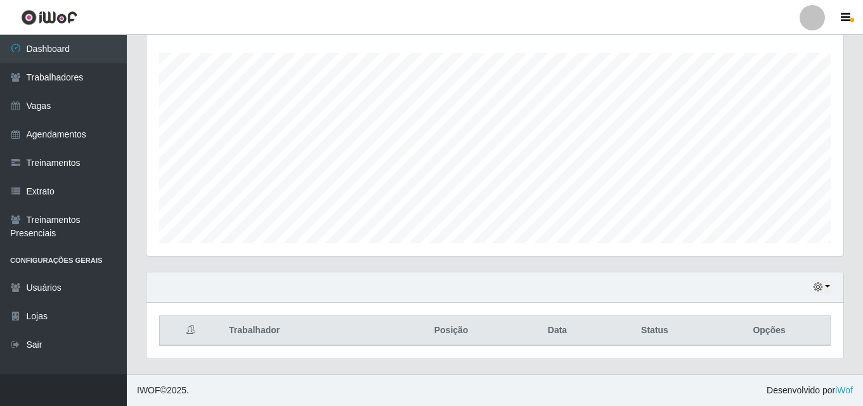
scroll to position [210, 0]
click at [820, 286] on icon "button" at bounding box center [817, 287] width 9 height 9
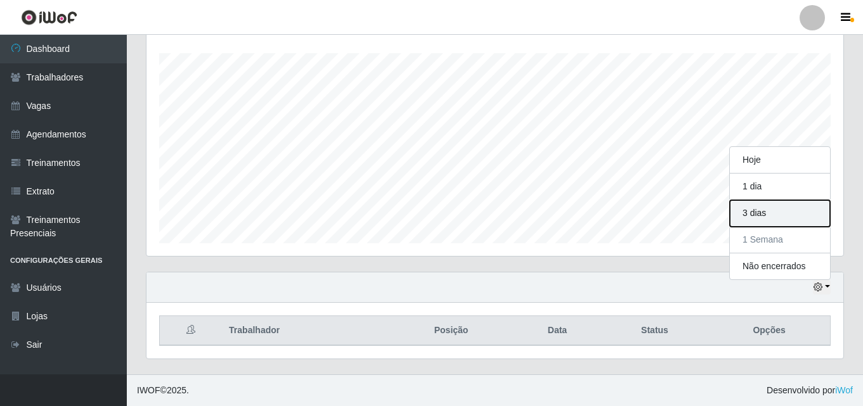
click at [769, 216] on button "3 dias" at bounding box center [780, 213] width 100 height 27
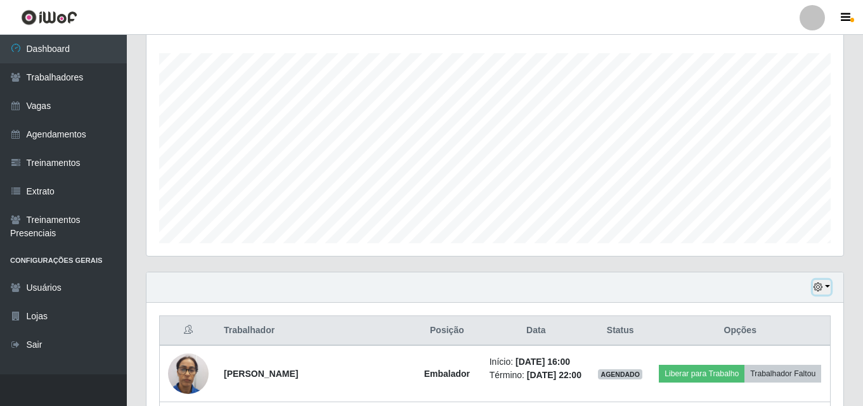
click at [825, 287] on button "button" at bounding box center [822, 287] width 18 height 15
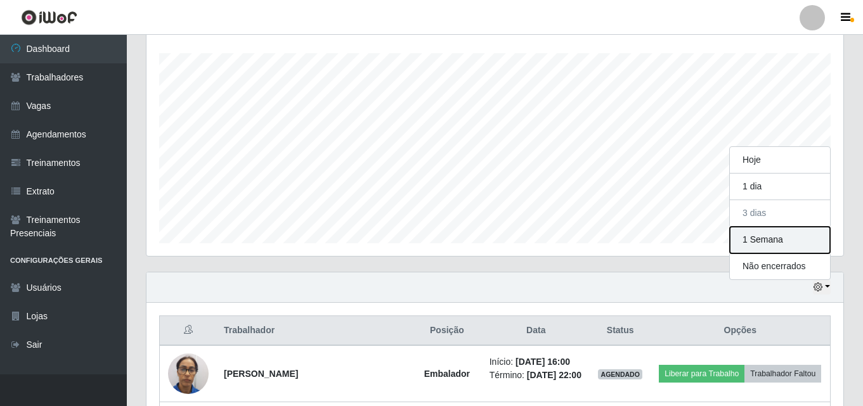
click at [786, 242] on button "1 Semana" at bounding box center [780, 240] width 100 height 27
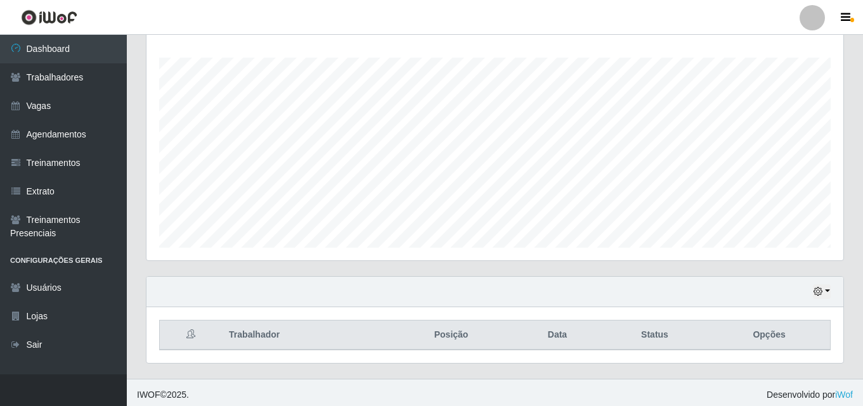
scroll to position [210, 0]
